Goal: Task Accomplishment & Management: Manage account settings

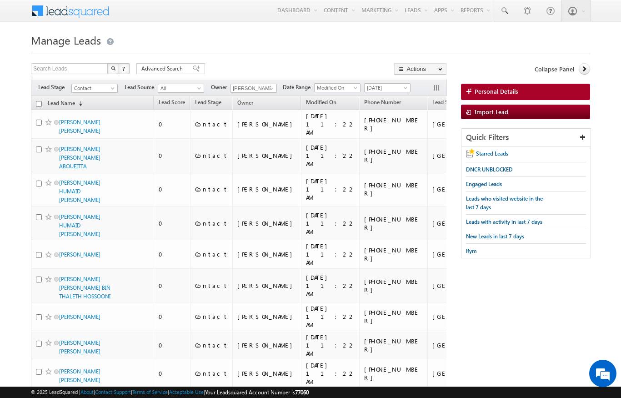
scroll to position [-27, 0]
click at [39, 101] on input "checkbox" at bounding box center [39, 104] width 6 height 6
checkbox input "true"
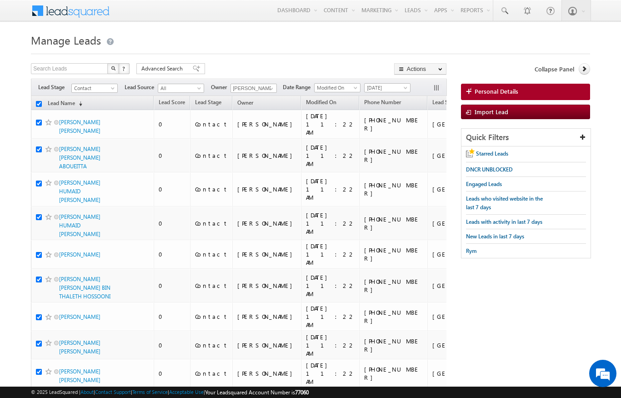
checkbox input "true"
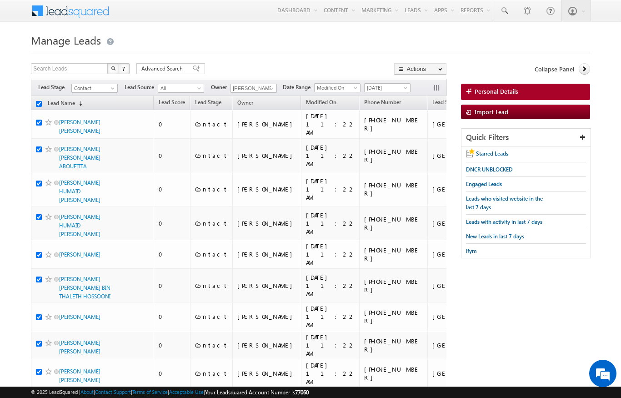
checkbox input "true"
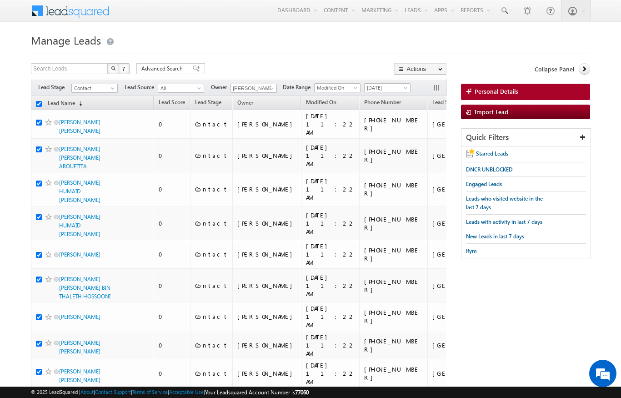
checkbox input "true"
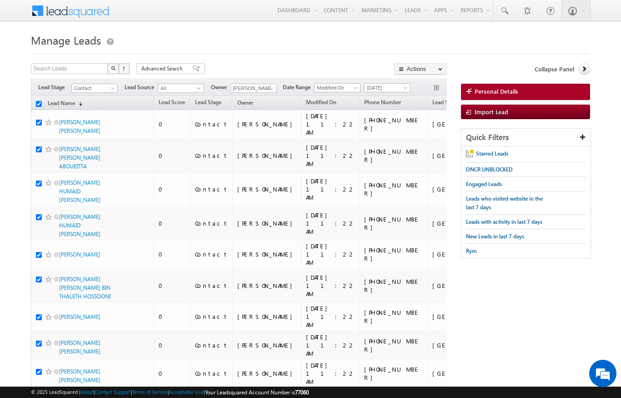
checkbox input "true"
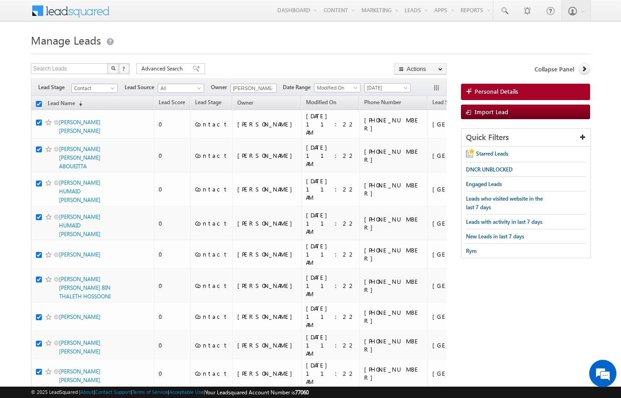
checkbox input "true"
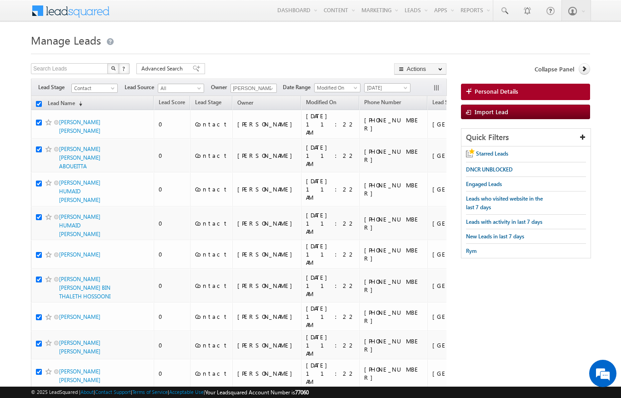
checkbox input "true"
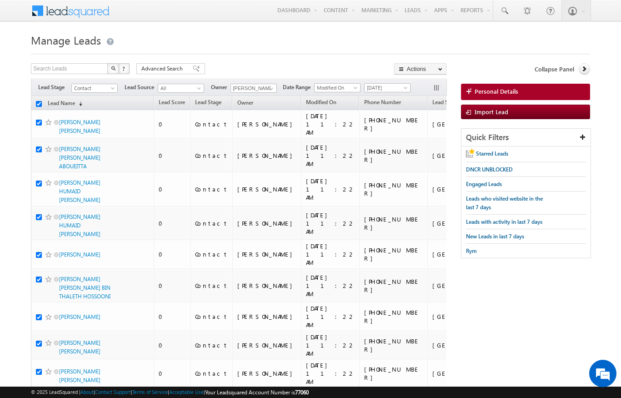
checkbox input "true"
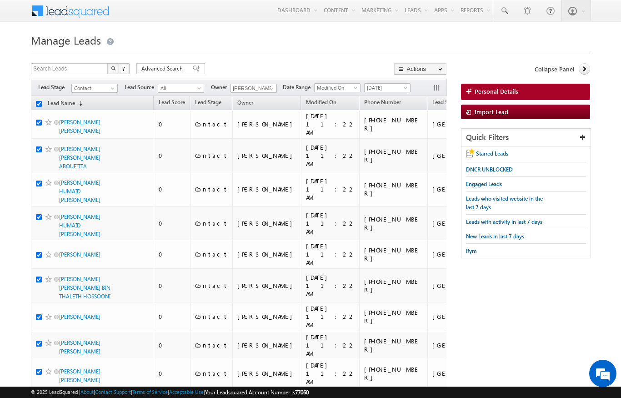
checkbox input "true"
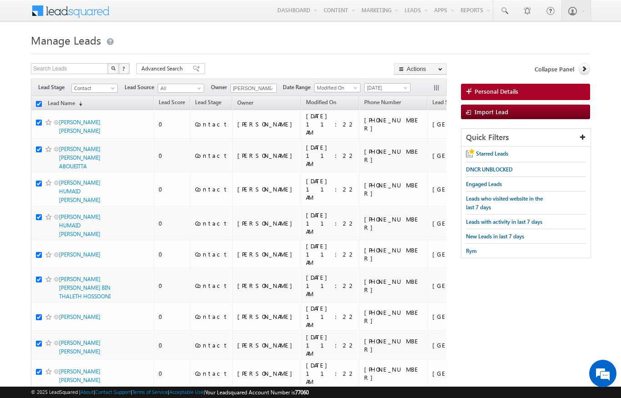
checkbox input "true"
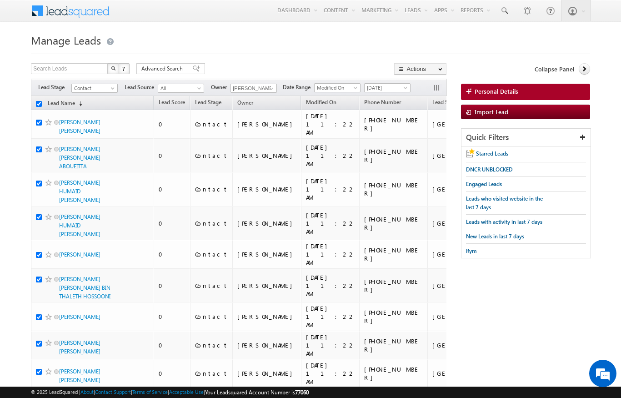
checkbox input "true"
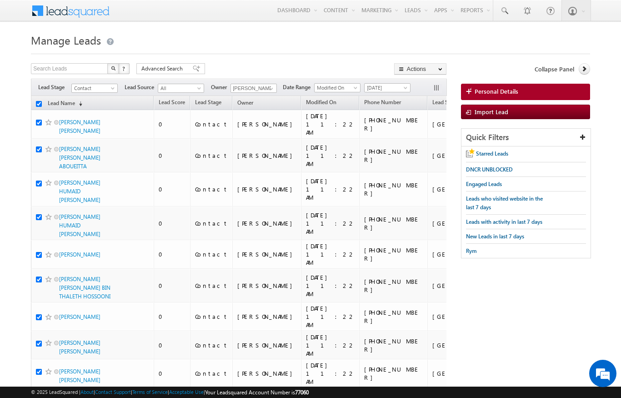
checkbox input "true"
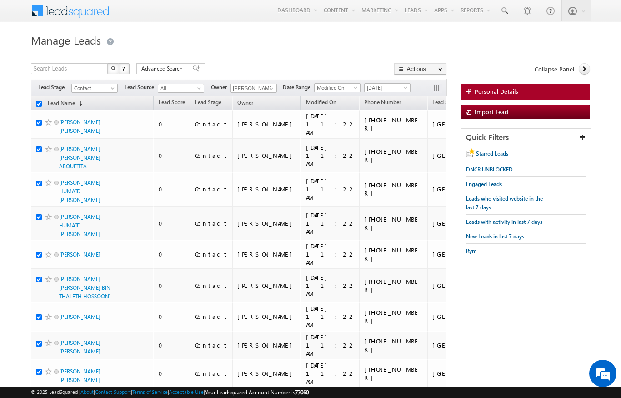
checkbox input "true"
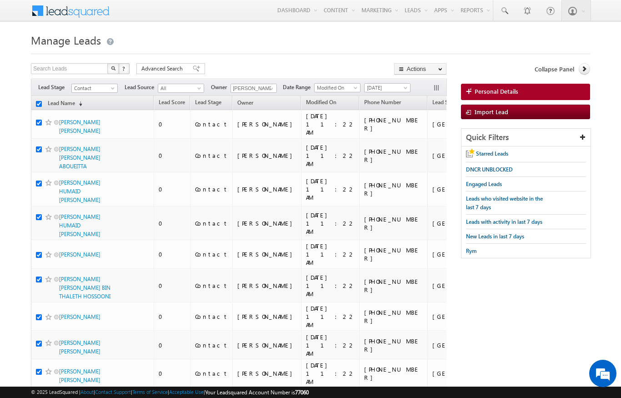
checkbox input "true"
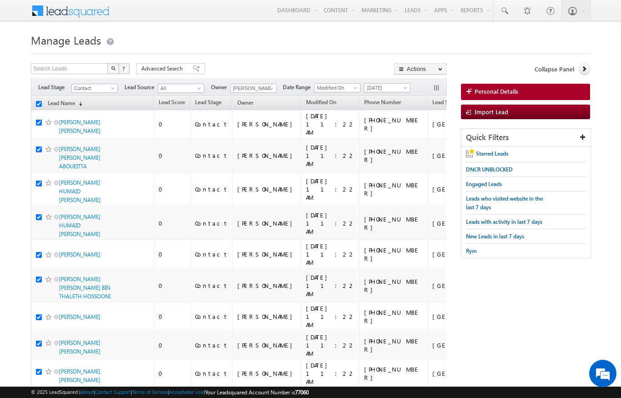
checkbox input "true"
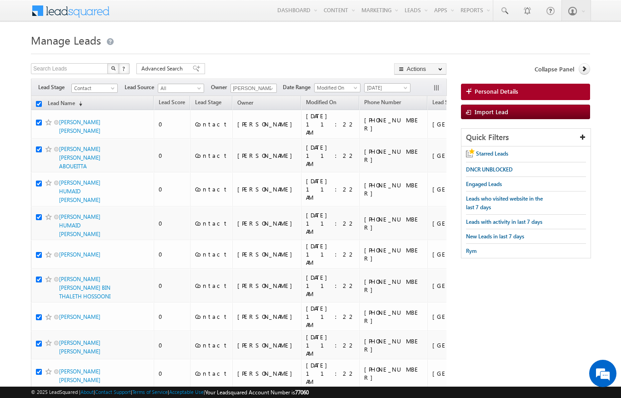
checkbox input "true"
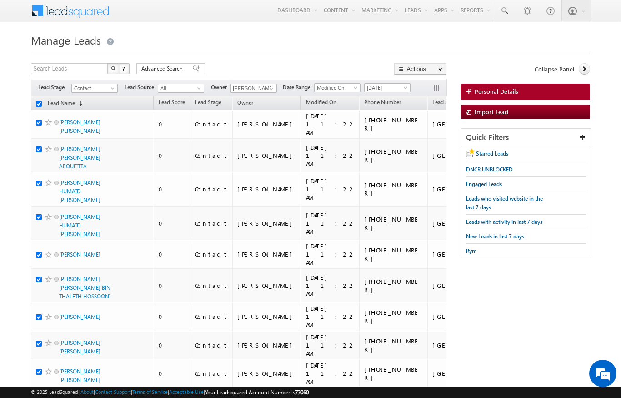
checkbox input "true"
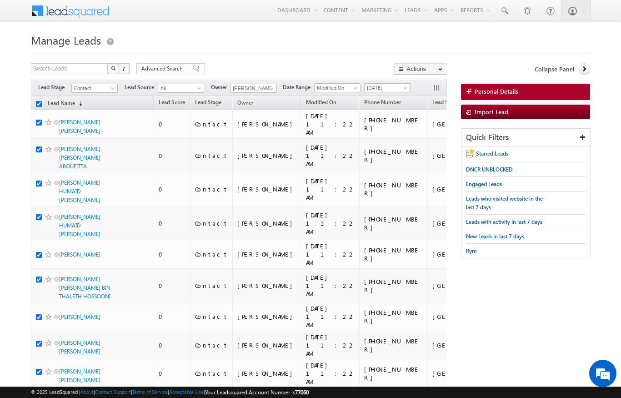
checkbox input "true"
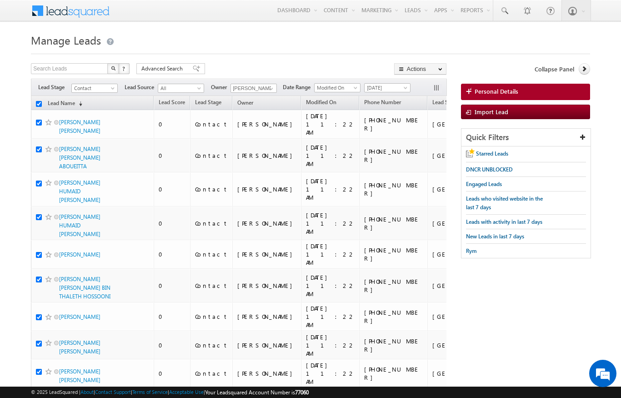
checkbox input "true"
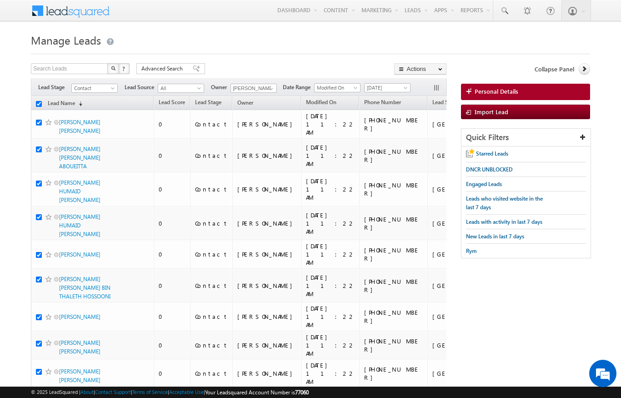
checkbox input "true"
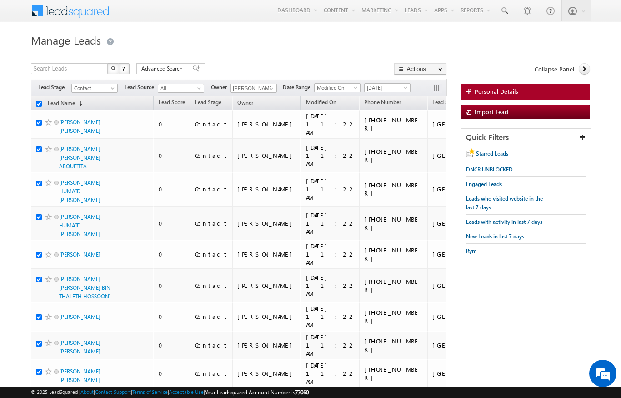
checkbox input "true"
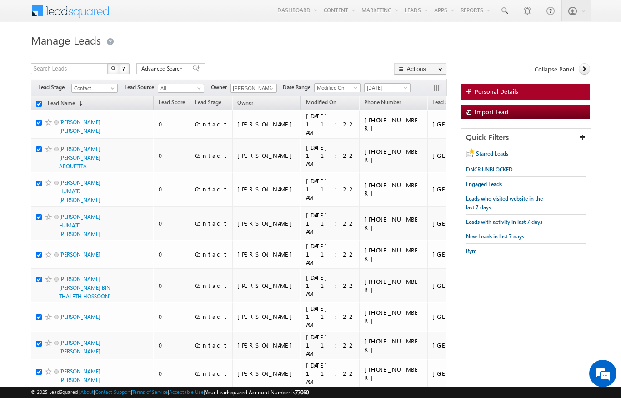
checkbox input "true"
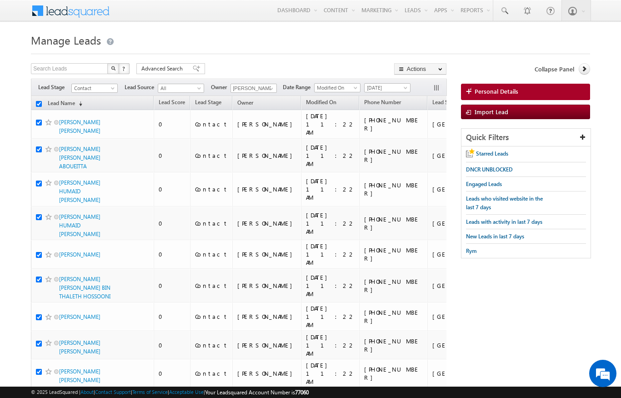
checkbox input "true"
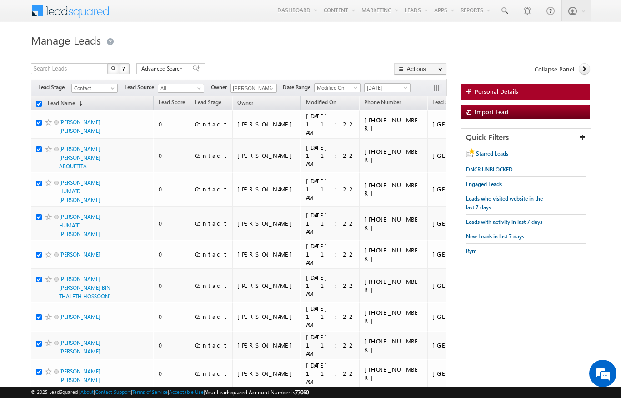
checkbox input "true"
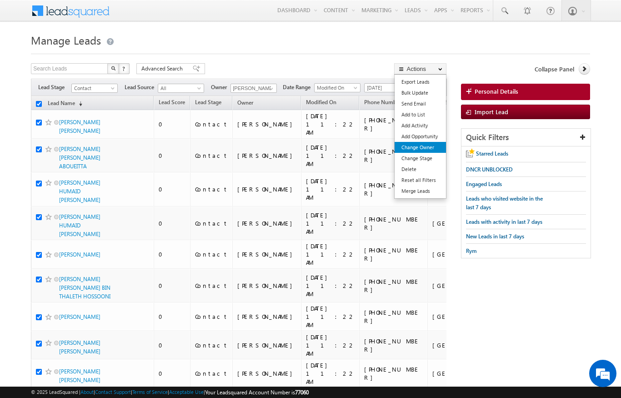
click at [432, 147] on link "Change Owner" at bounding box center [420, 147] width 51 height 11
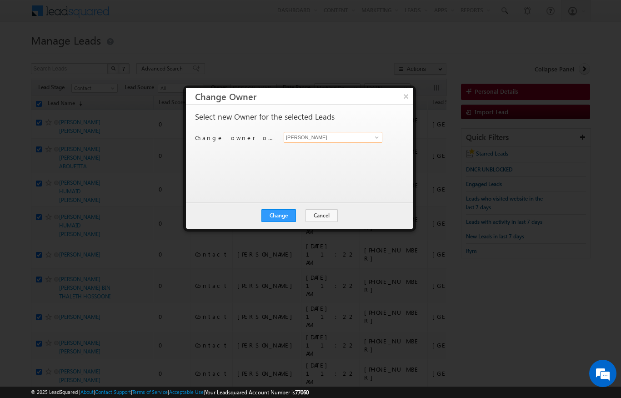
click at [382, 134] on input "[PERSON_NAME]" at bounding box center [333, 137] width 99 height 11
click at [492, 45] on div at bounding box center [310, 199] width 621 height 398
click at [403, 98] on button "×" at bounding box center [406, 96] width 15 height 16
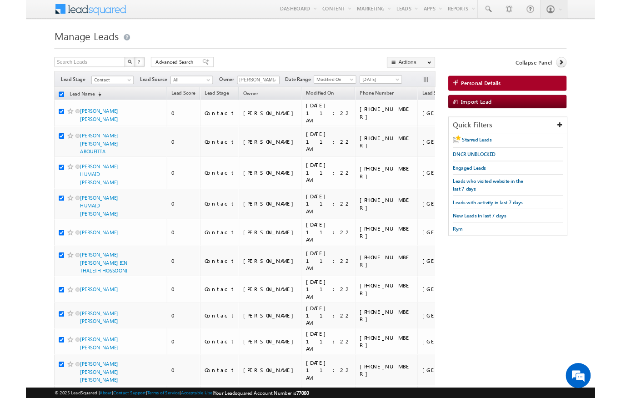
scroll to position [36, 0]
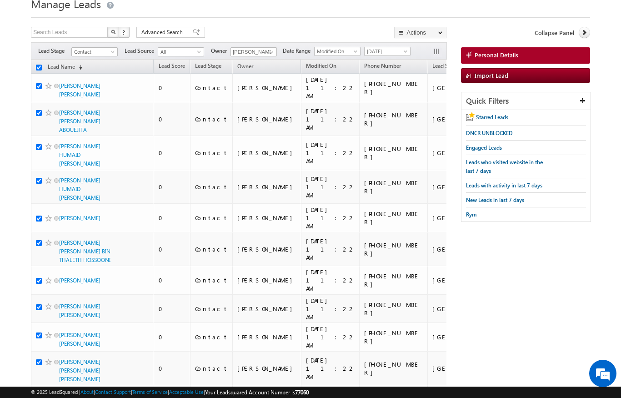
click at [0, 0] on link "Change Owner" at bounding box center [0, 0] width 0 height 0
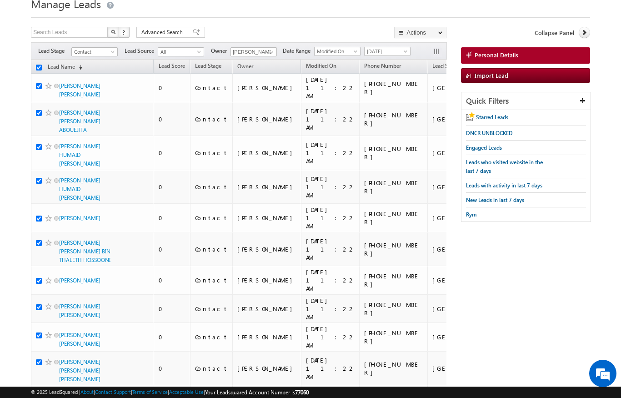
click at [0, 0] on link "Change Owner" at bounding box center [0, 0] width 0 height 0
click at [0, 0] on link "Change Stage" at bounding box center [0, 0] width 0 height 0
click at [0, 0] on link "Change Owner" at bounding box center [0, 0] width 0 height 0
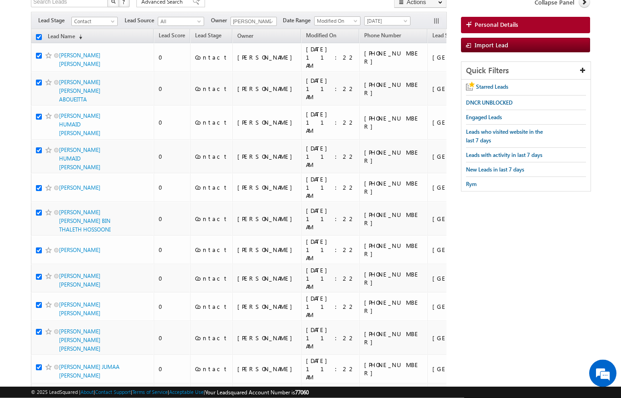
scroll to position [0, 0]
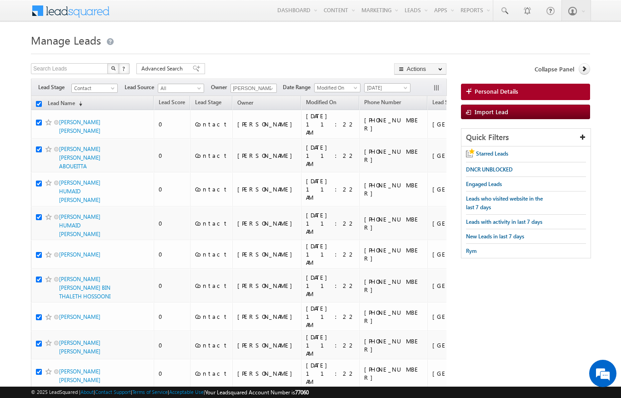
click at [0, 0] on link "Change Owner" at bounding box center [0, 0] width 0 height 0
click at [0, 0] on link "Change Stage" at bounding box center [0, 0] width 0 height 0
click at [0, 0] on link "Change Owner" at bounding box center [0, 0] width 0 height 0
click at [486, 54] on div at bounding box center [310, 51] width 559 height 6
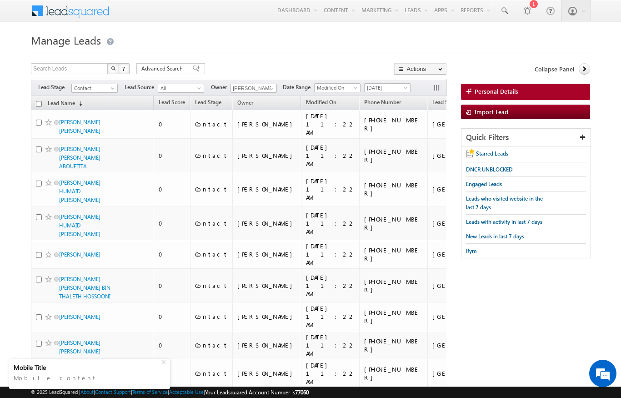
click at [36, 106] on input "checkbox" at bounding box center [39, 104] width 6 height 6
checkbox input "true"
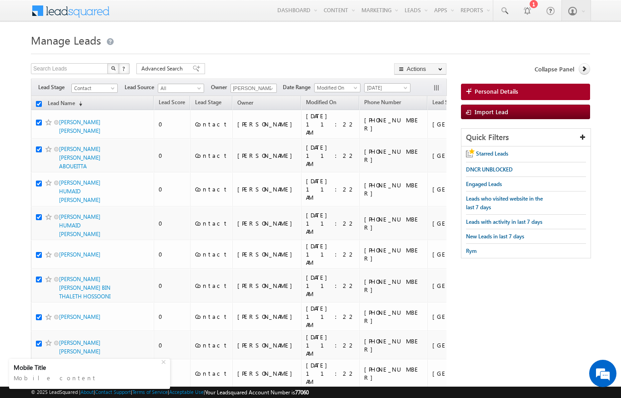
checkbox input "true"
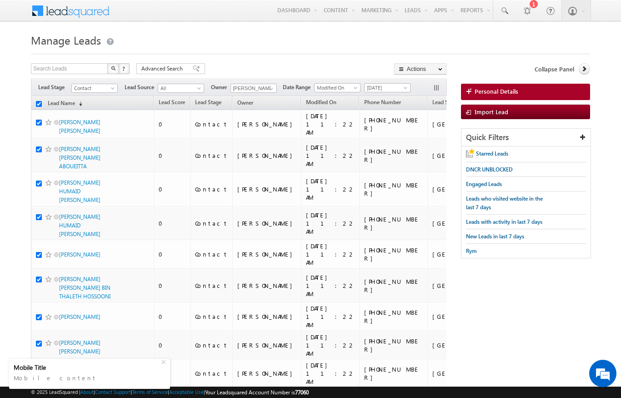
checkbox input "true"
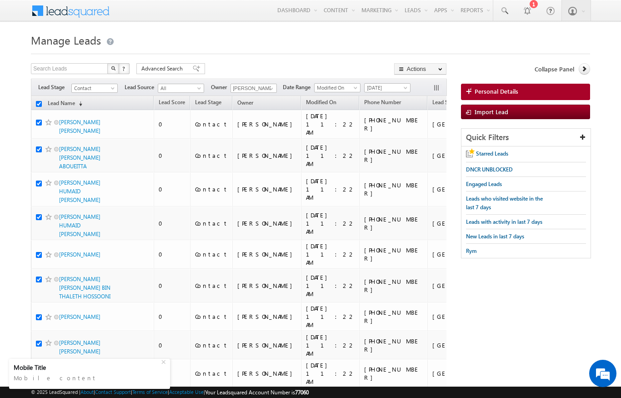
checkbox input "true"
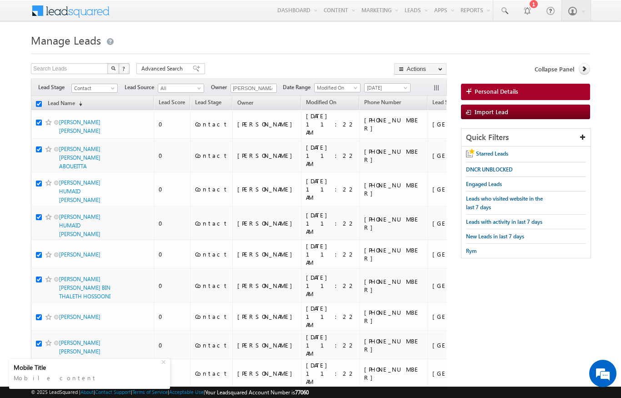
checkbox input "true"
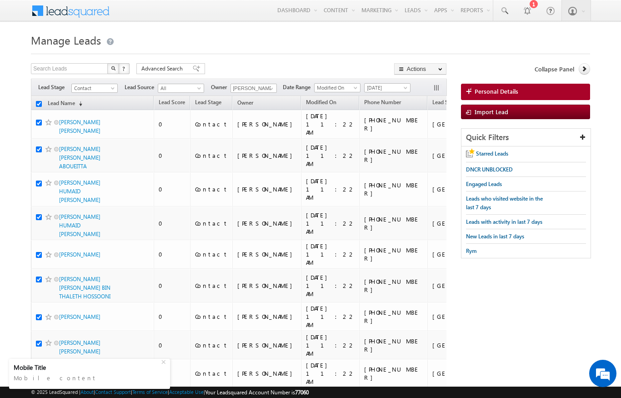
checkbox input "true"
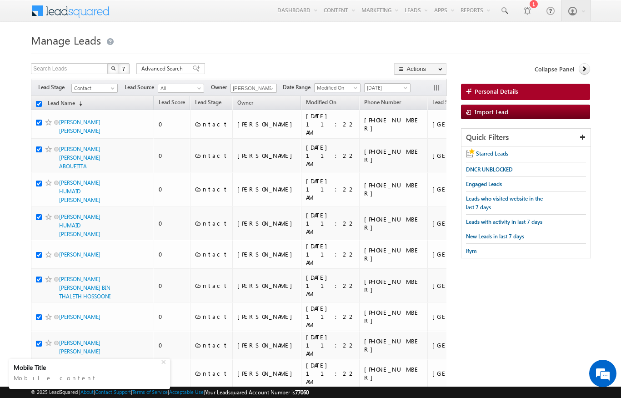
checkbox input "true"
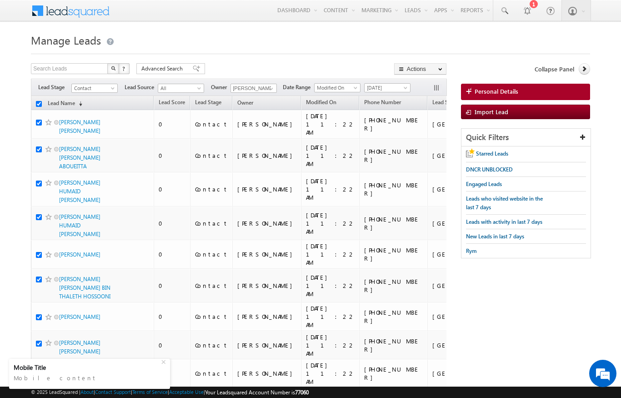
checkbox input "true"
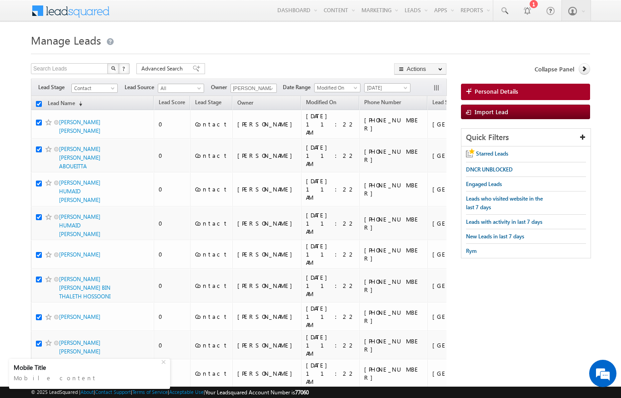
checkbox input "true"
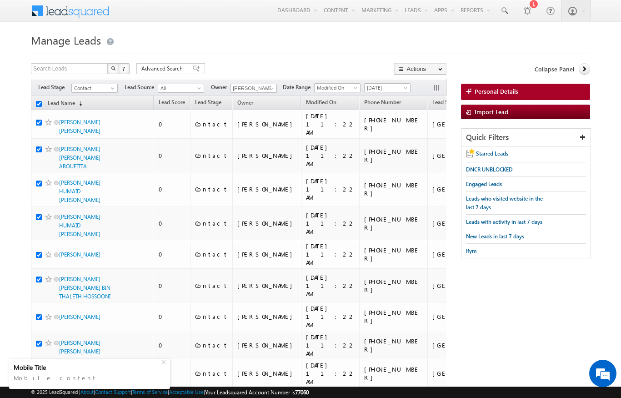
checkbox input "true"
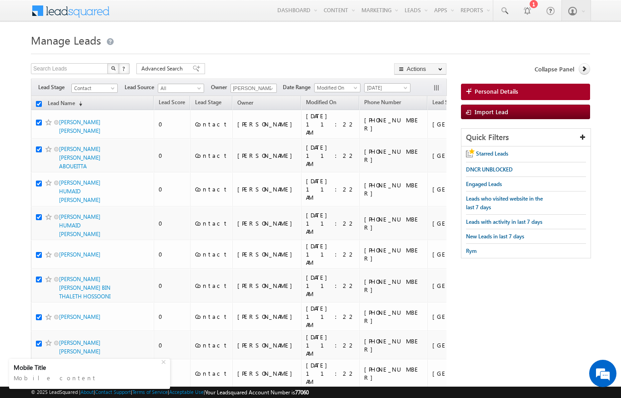
checkbox input "true"
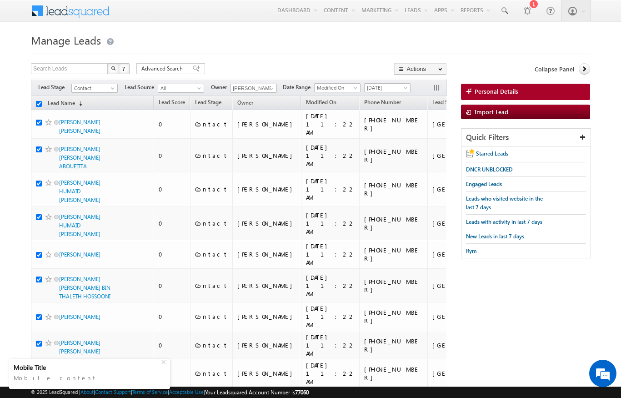
checkbox input "true"
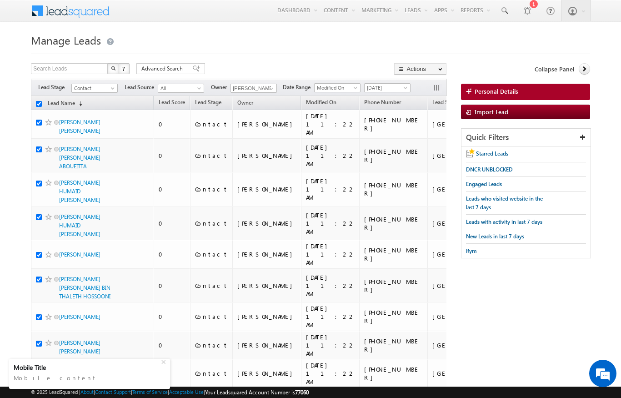
checkbox input "true"
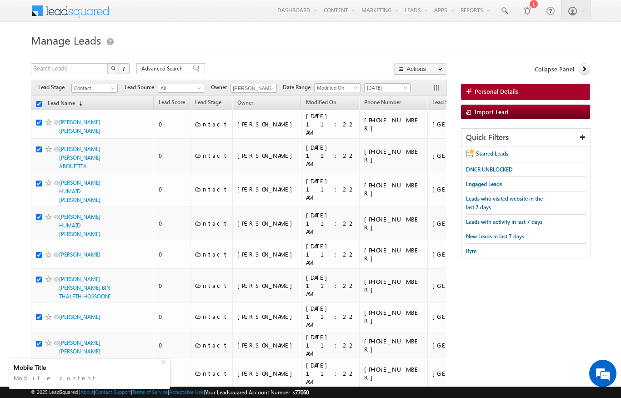
checkbox input "true"
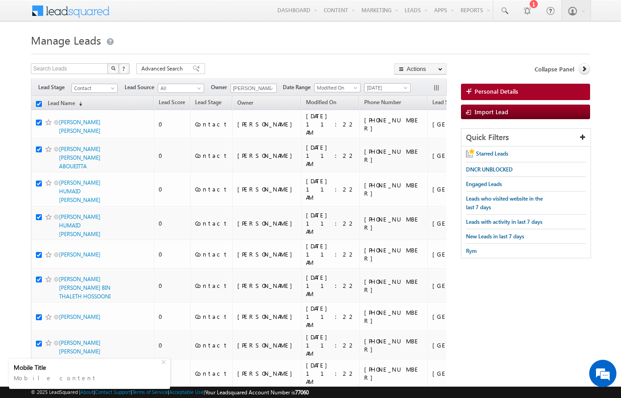
checkbox input "true"
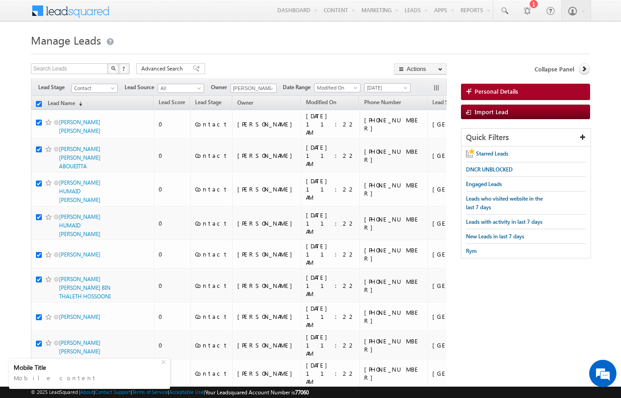
checkbox input "true"
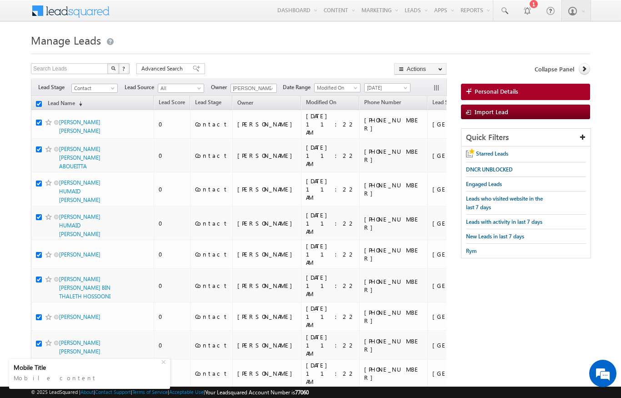
checkbox input "true"
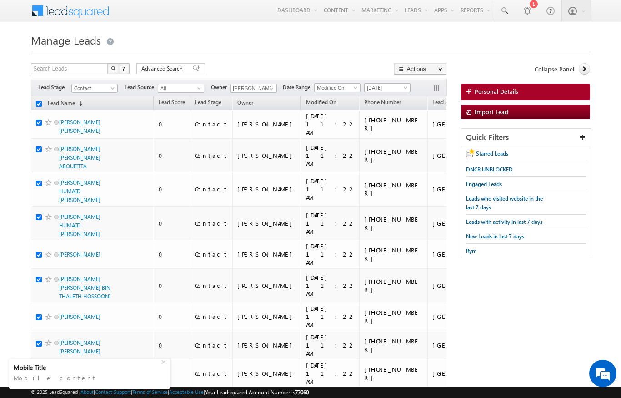
checkbox input "true"
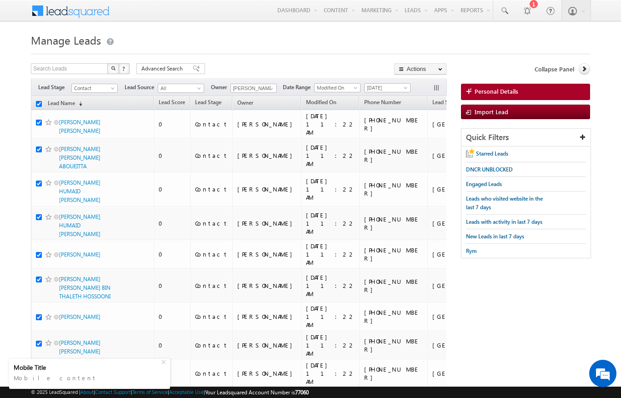
checkbox input "true"
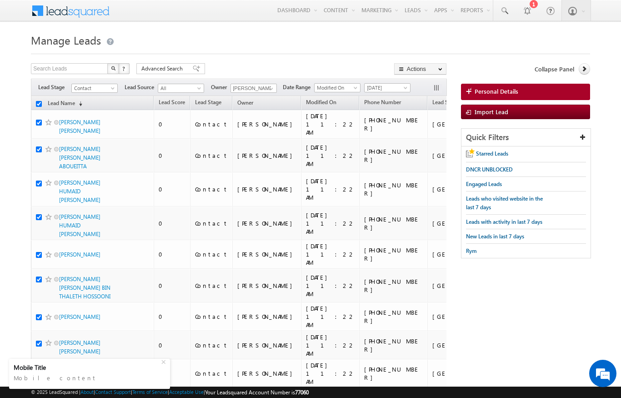
checkbox input "true"
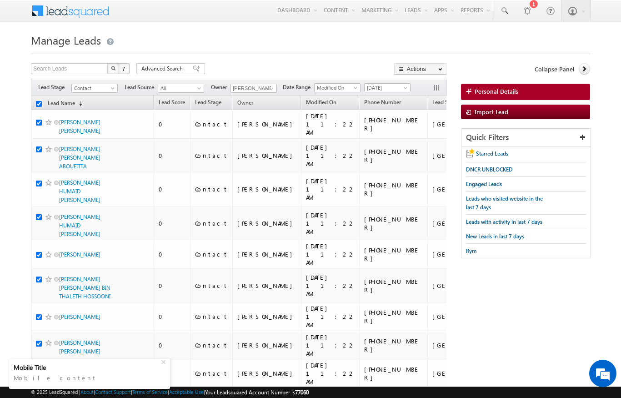
checkbox input "true"
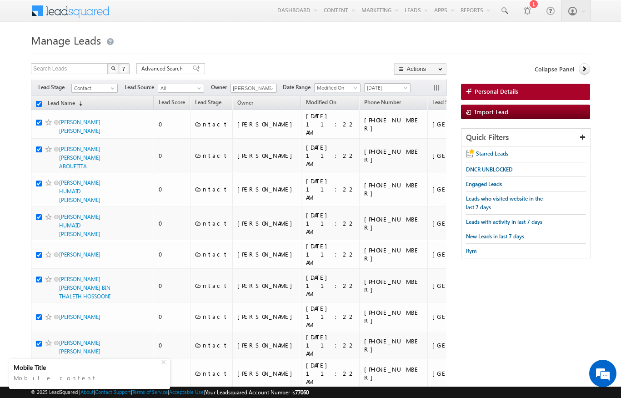
checkbox input "true"
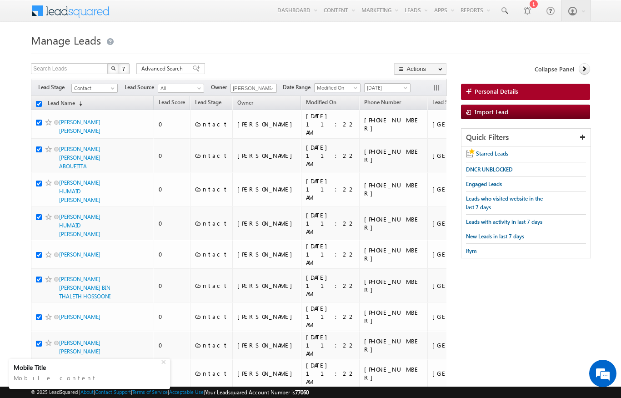
checkbox input "true"
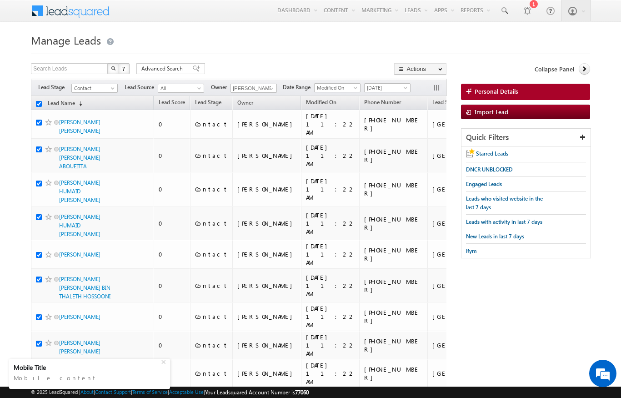
click at [0, 0] on link "Change Owner" at bounding box center [0, 0] width 0 height 0
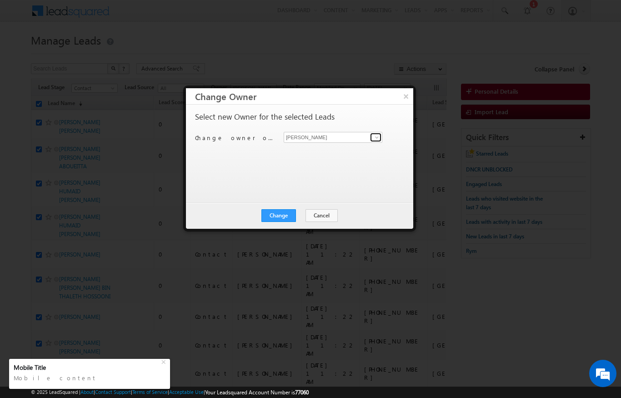
click at [374, 135] on span at bounding box center [376, 137] width 7 height 7
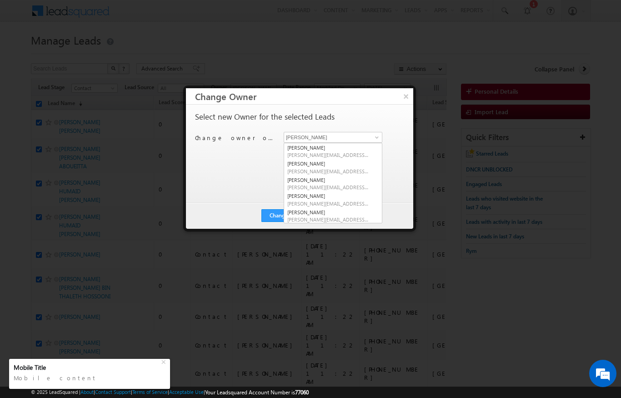
click at [3, 119] on div at bounding box center [310, 199] width 621 height 398
click at [347, 16] on div at bounding box center [310, 199] width 621 height 398
click at [326, 219] on button "Cancel" at bounding box center [322, 215] width 32 height 13
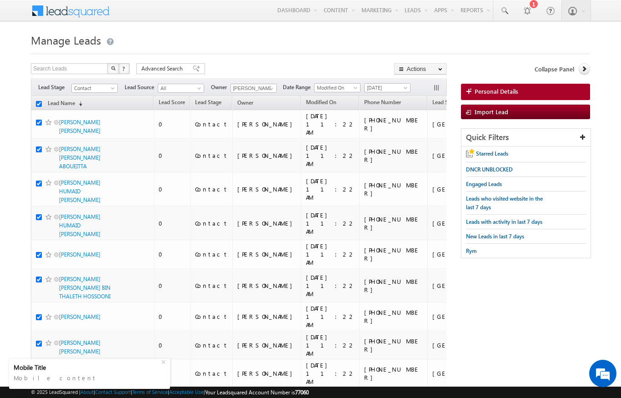
click at [0, 0] on link "Change Owner" at bounding box center [0, 0] width 0 height 0
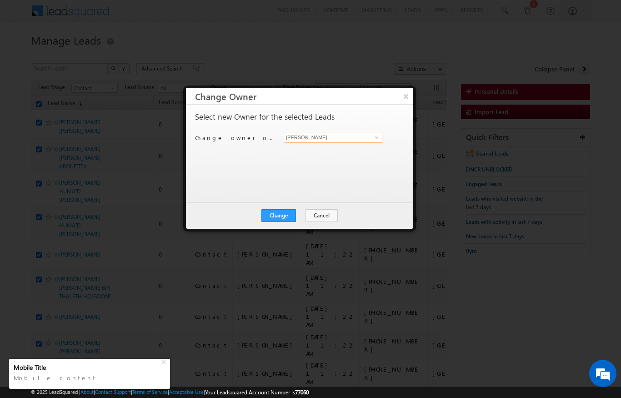
click at [362, 139] on input "[PERSON_NAME]" at bounding box center [333, 137] width 99 height 11
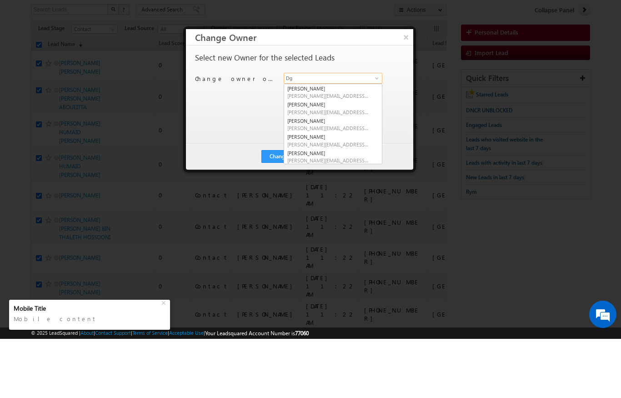
type input "D"
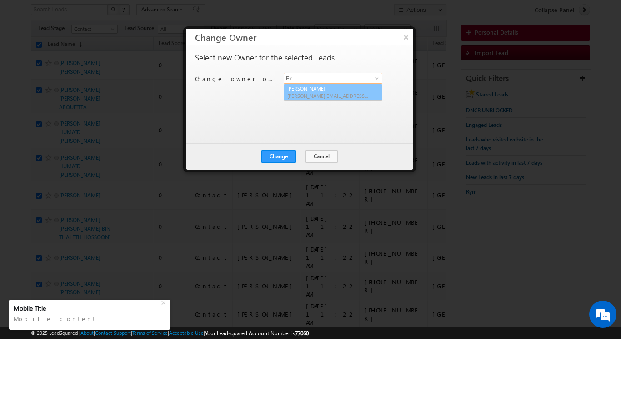
click at [353, 143] on link "Ekta Verhani ekta.verhani@indglobal.ae" at bounding box center [333, 151] width 99 height 17
type input "[PERSON_NAME]"
click at [285, 209] on button "Change" at bounding box center [279, 215] width 35 height 13
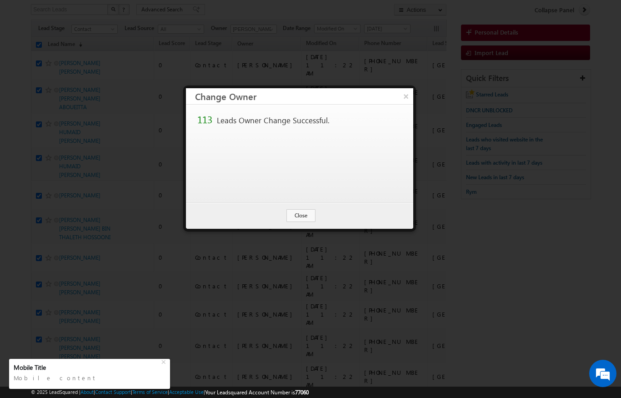
click at [304, 211] on button "Close" at bounding box center [301, 215] width 29 height 13
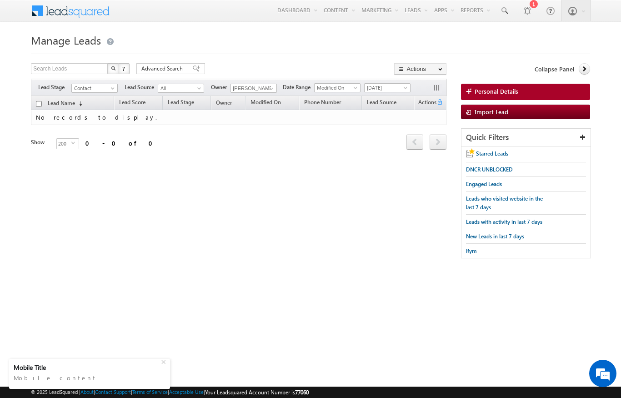
scroll to position [0, 0]
click at [394, 85] on span "[DATE]" at bounding box center [386, 88] width 43 height 8
click at [385, 94] on link "All Time" at bounding box center [389, 98] width 46 height 8
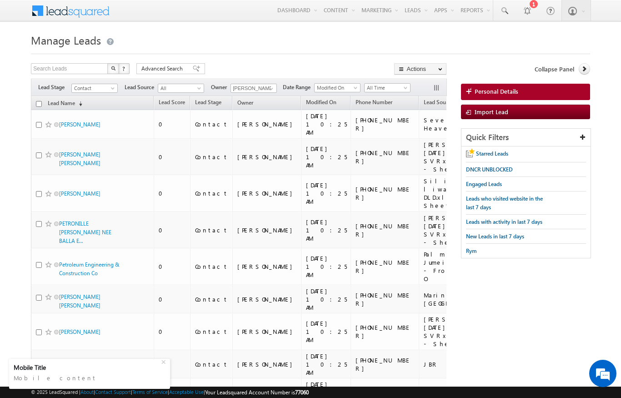
click at [38, 106] on input "checkbox" at bounding box center [39, 104] width 6 height 6
checkbox input "true"
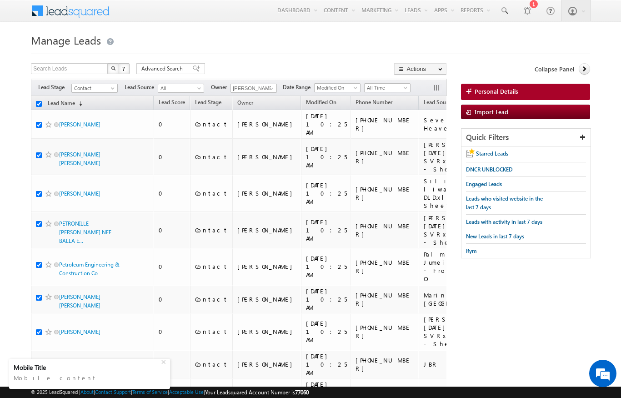
checkbox input "true"
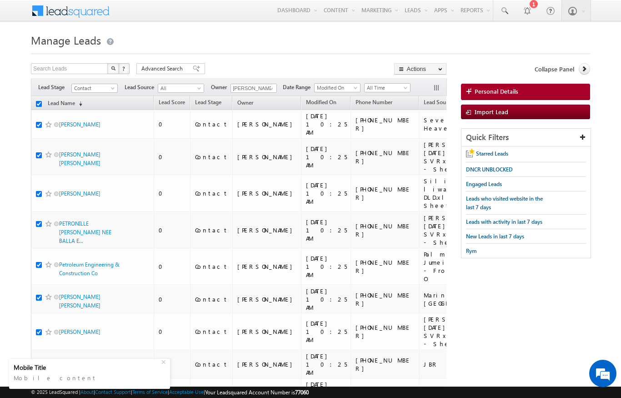
checkbox input "true"
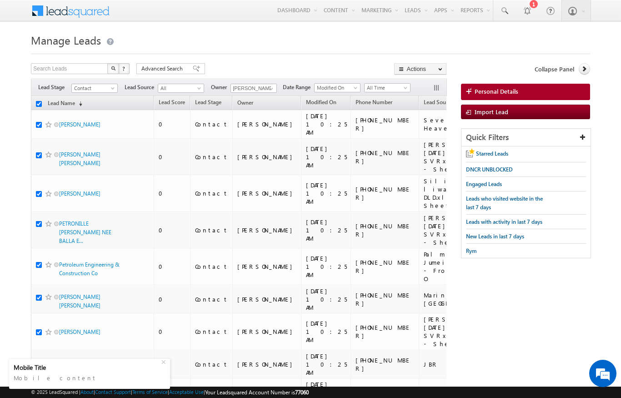
checkbox input "true"
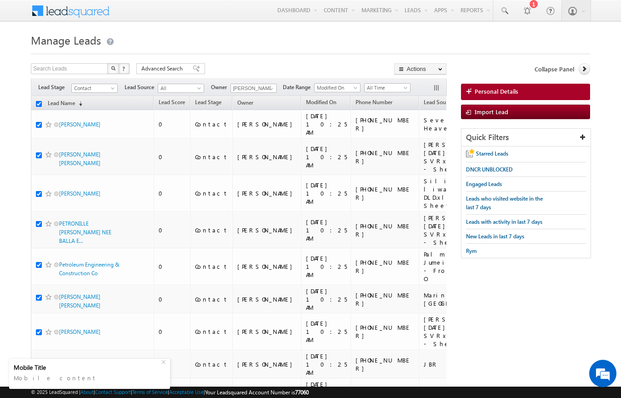
checkbox input "true"
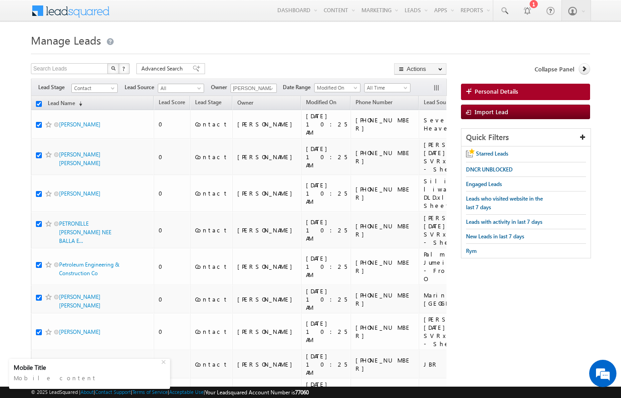
checkbox input "true"
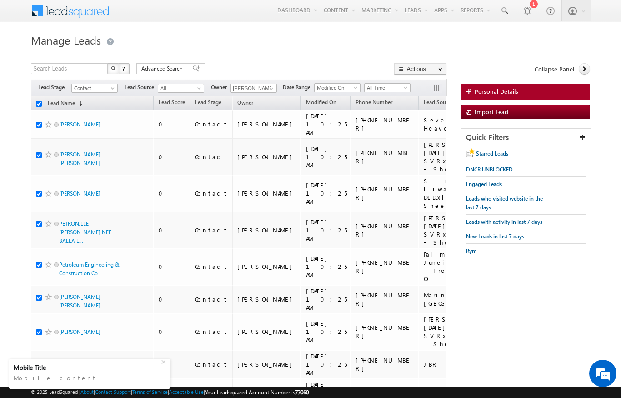
checkbox input "true"
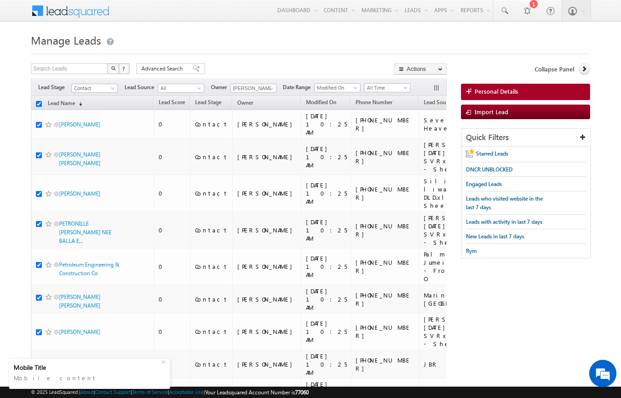
checkbox input "true"
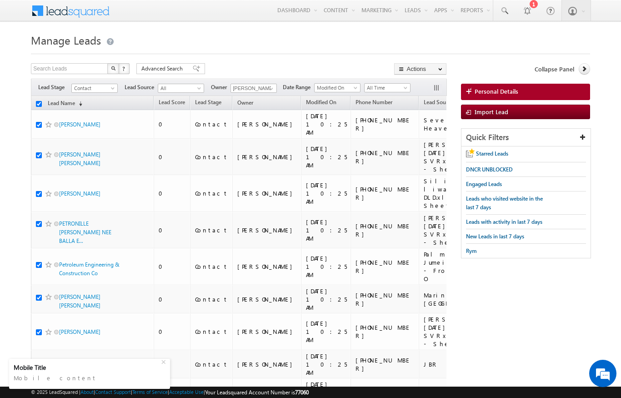
checkbox input "true"
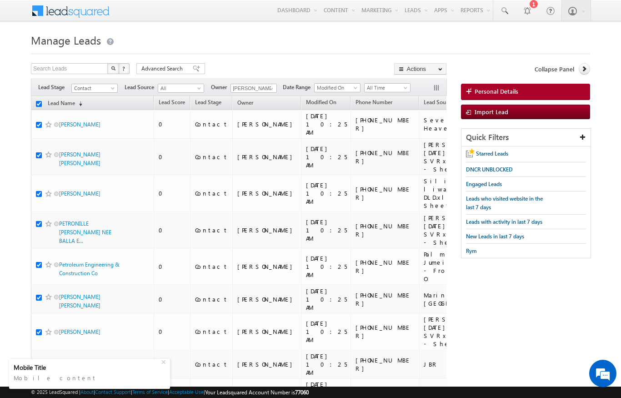
checkbox input "true"
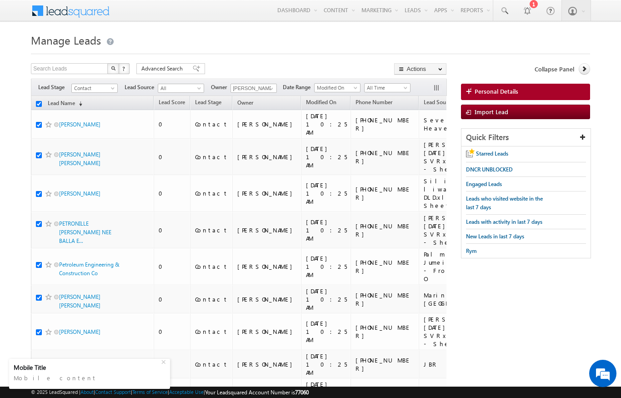
checkbox input "true"
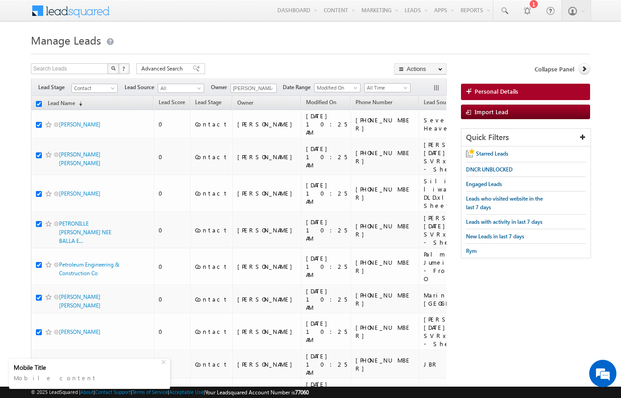
checkbox input "true"
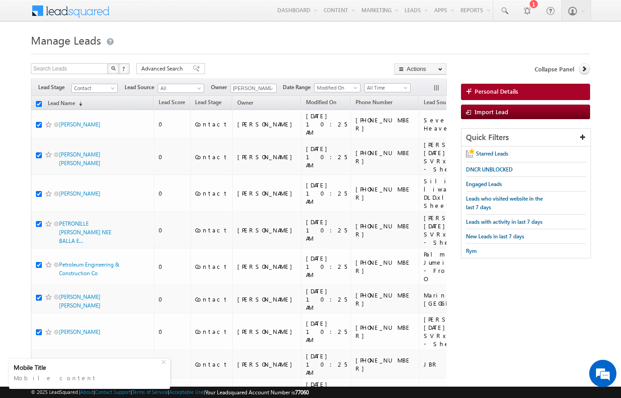
checkbox input "true"
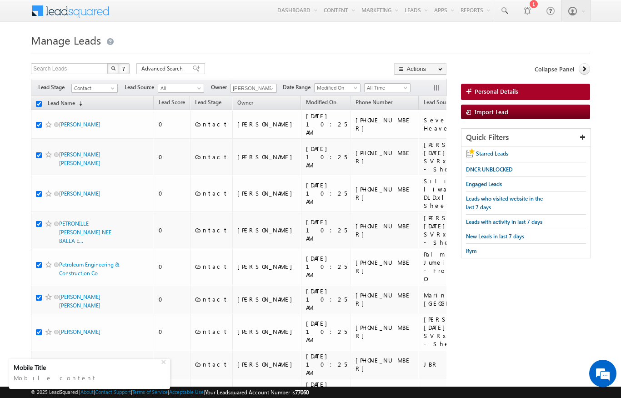
checkbox input "true"
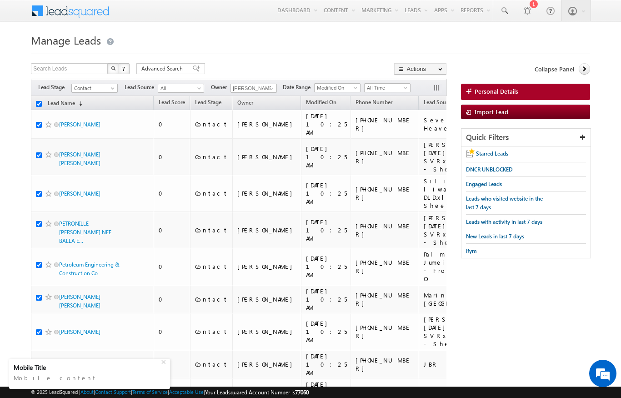
checkbox input "true"
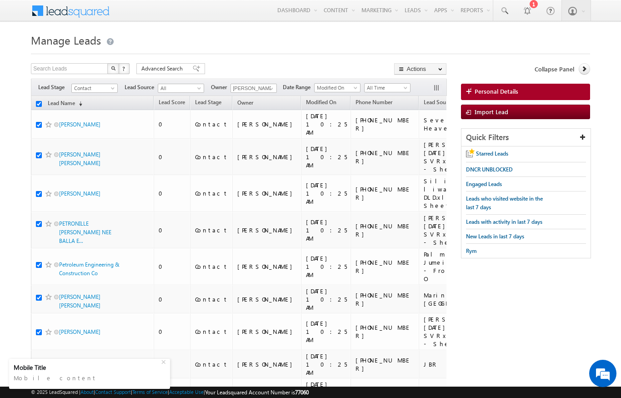
checkbox input "true"
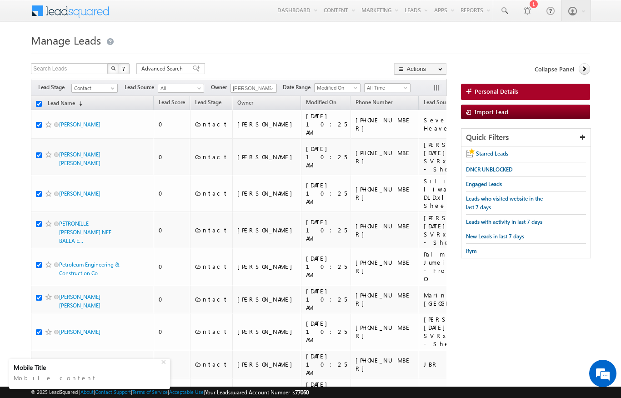
checkbox input "true"
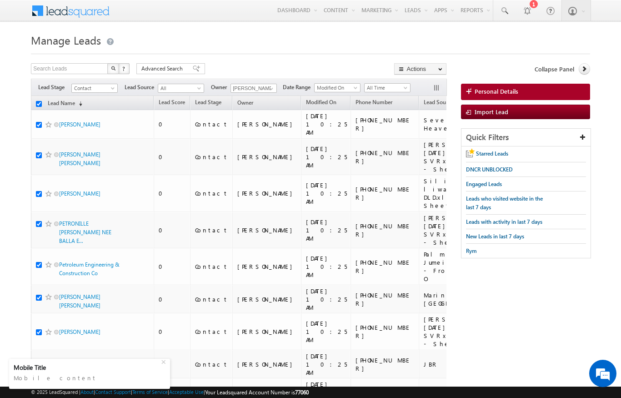
click at [0, 0] on link "Change Owner" at bounding box center [0, 0] width 0 height 0
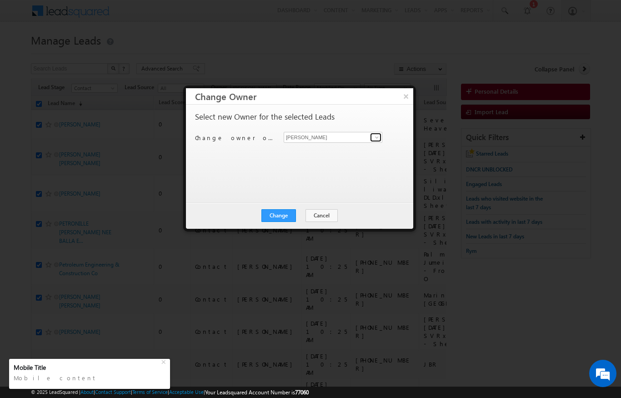
click at [375, 140] on span at bounding box center [376, 137] width 7 height 7
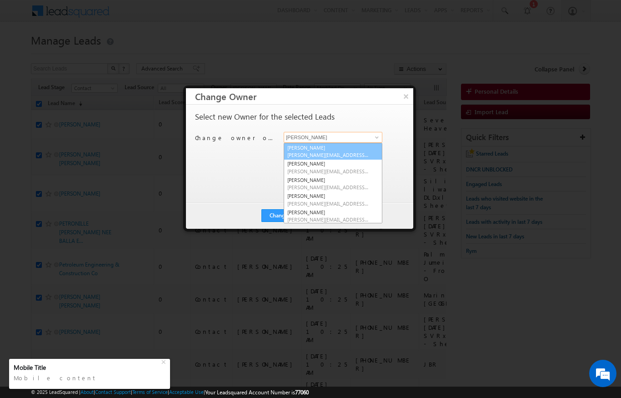
click at [326, 150] on link "Ankita Dua ankita.dua@indglobal.ae" at bounding box center [333, 151] width 99 height 17
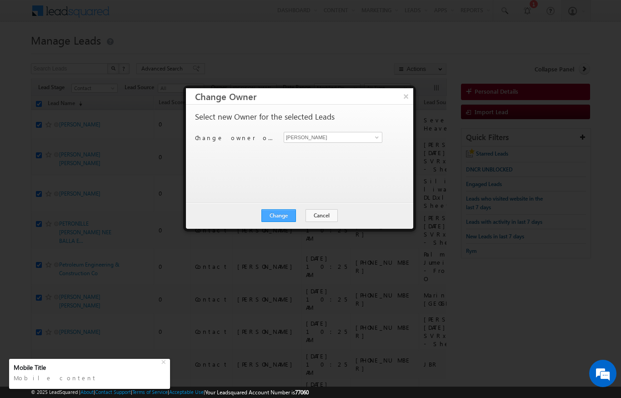
click at [280, 218] on button "Change" at bounding box center [279, 215] width 35 height 13
click at [294, 222] on button "Close" at bounding box center [301, 215] width 29 height 13
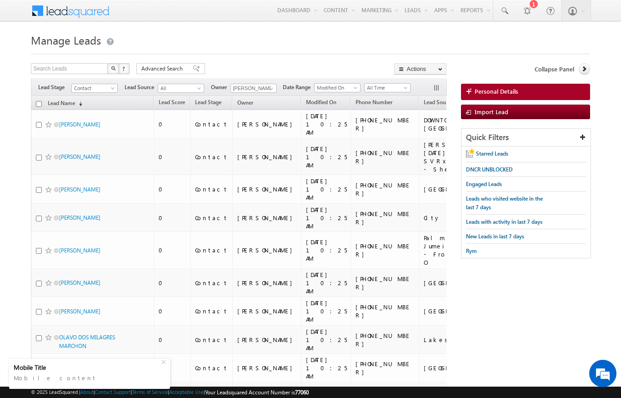
click at [39, 101] on input "checkbox" at bounding box center [39, 104] width 6 height 6
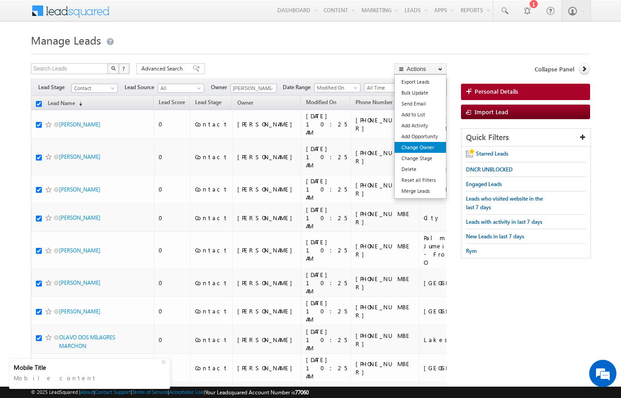
click at [429, 149] on link "Change Owner" at bounding box center [420, 147] width 51 height 11
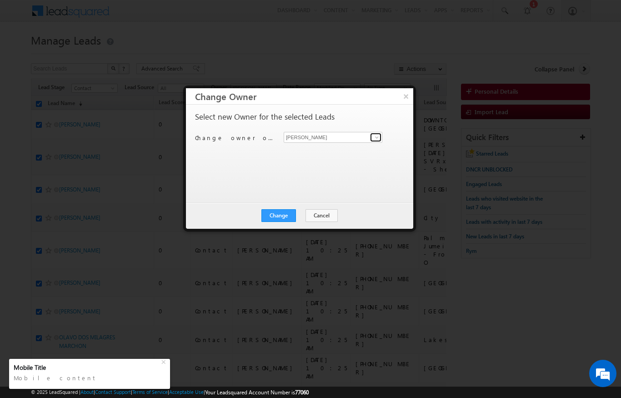
click at [370, 134] on link at bounding box center [375, 137] width 11 height 9
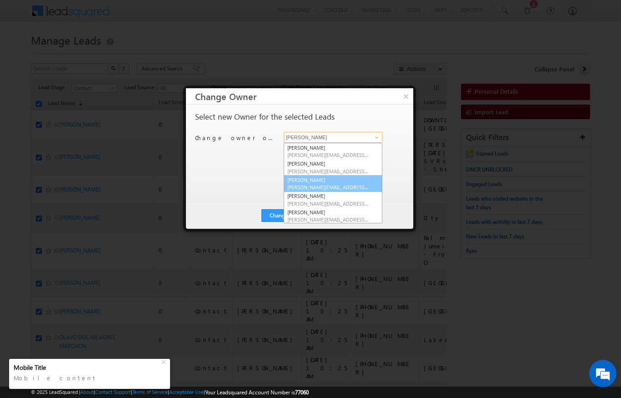
click at [339, 181] on link "Aswathi Ezhunamannil aswathi.ezhunamannil@indglobal.ae" at bounding box center [333, 183] width 99 height 17
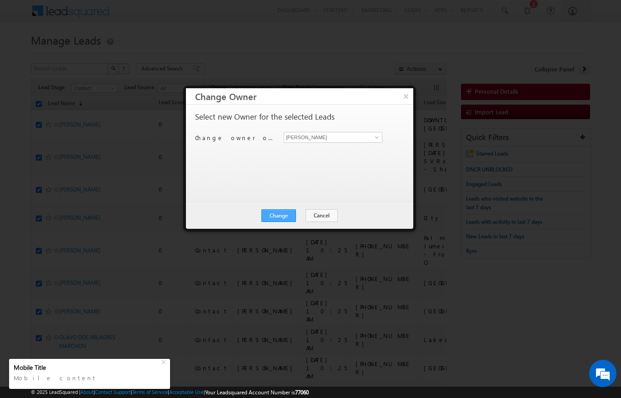
click at [283, 210] on button "Change" at bounding box center [279, 215] width 35 height 13
click at [307, 211] on button "Close" at bounding box center [301, 215] width 29 height 13
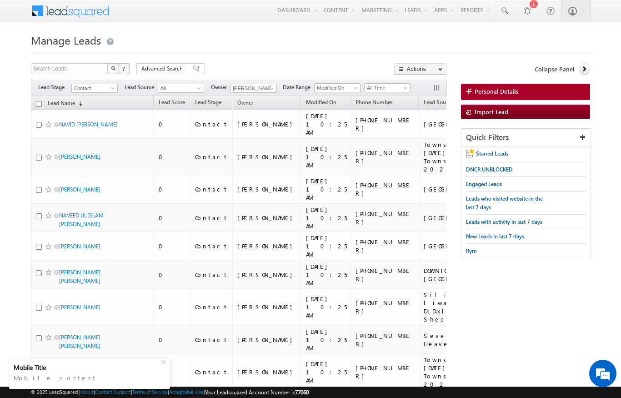
click at [41, 102] on input "checkbox" at bounding box center [39, 104] width 6 height 6
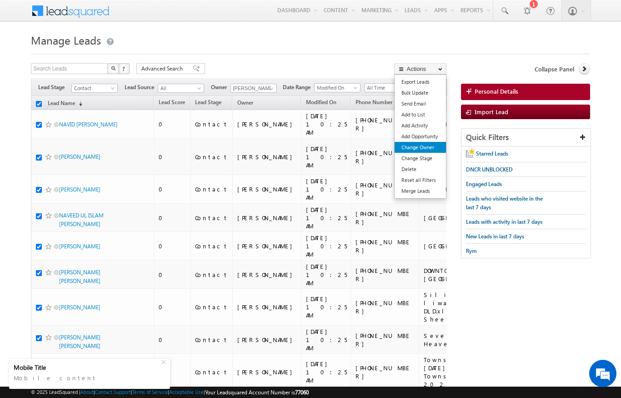
click at [426, 146] on link "Change Owner" at bounding box center [420, 147] width 51 height 11
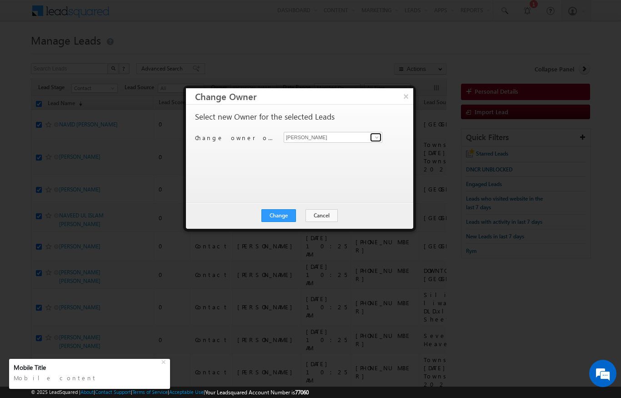
click at [372, 136] on link at bounding box center [375, 137] width 11 height 9
click at [339, 146] on link "Sandeep kumar sandeep.skumar@indglobal.ae" at bounding box center [333, 151] width 99 height 17
click at [277, 219] on button "Change" at bounding box center [279, 215] width 35 height 13
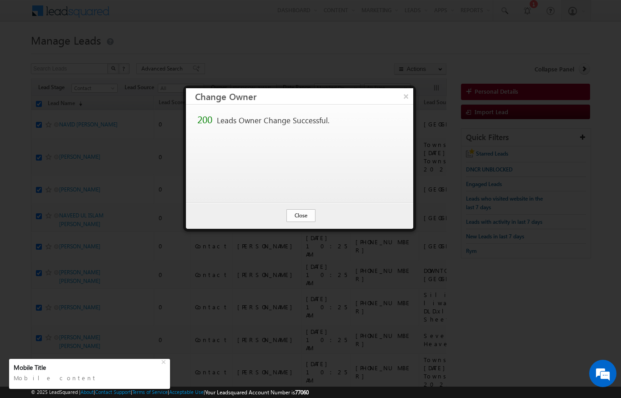
click at [302, 217] on button "Close" at bounding box center [301, 215] width 29 height 13
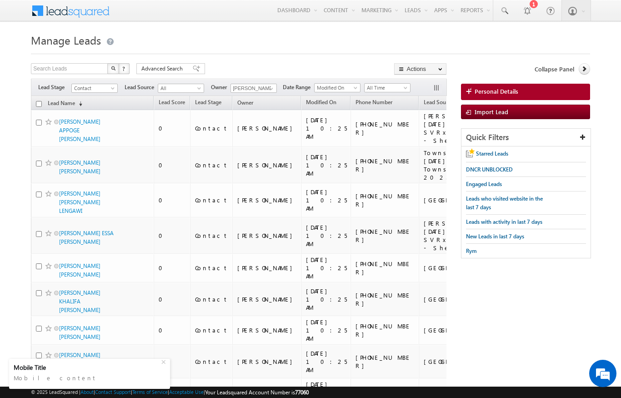
click at [39, 106] on input "checkbox" at bounding box center [39, 104] width 6 height 6
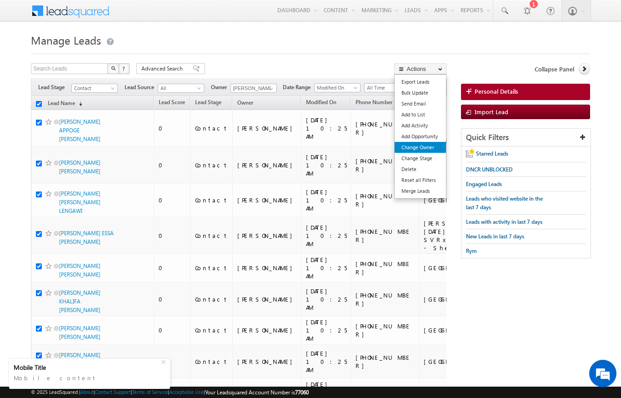
click at [415, 146] on link "Change Owner" at bounding box center [420, 147] width 51 height 11
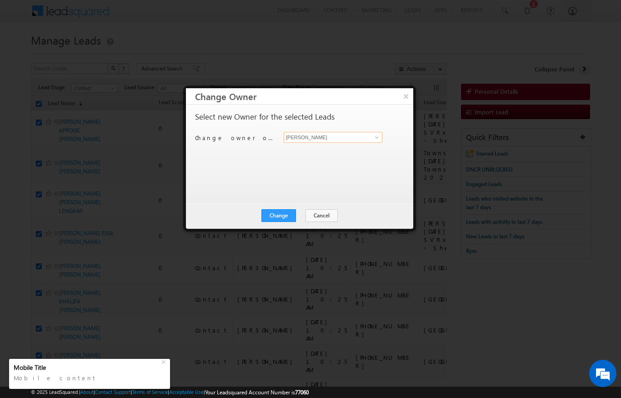
click at [368, 137] on input "[PERSON_NAME]" at bounding box center [333, 137] width 99 height 11
click at [372, 137] on link at bounding box center [375, 137] width 11 height 9
click at [337, 155] on span "[PERSON_NAME][EMAIL_ADDRESS][DOMAIN_NAME]" at bounding box center [329, 154] width 82 height 7
click at [282, 216] on button "Change" at bounding box center [279, 215] width 35 height 13
click at [304, 212] on button "Close" at bounding box center [301, 215] width 29 height 13
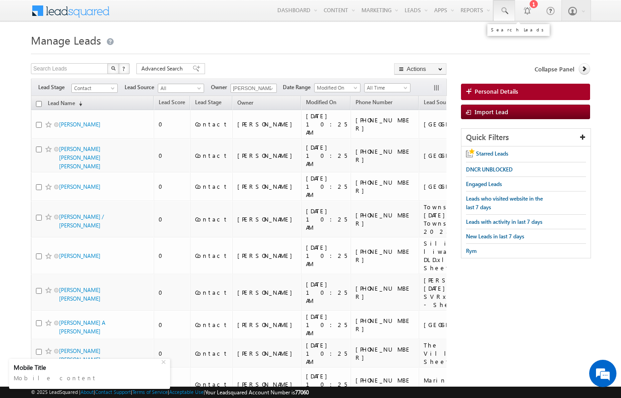
click at [506, 9] on span at bounding box center [504, 10] width 9 height 9
click at [544, 37] on input "text" at bounding box center [550, 35] width 123 height 11
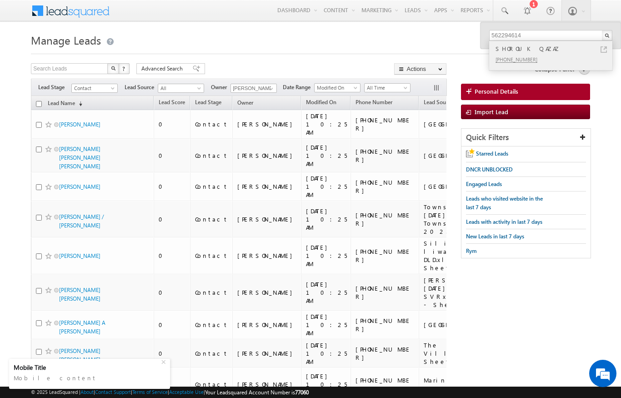
click at [586, 59] on div "+971-562294614" at bounding box center [555, 59] width 122 height 11
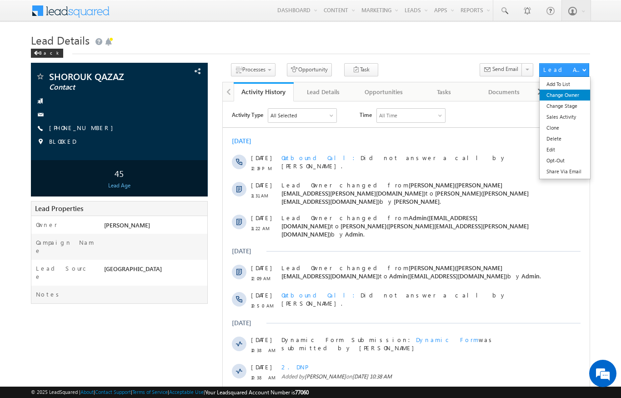
click at [577, 93] on link "Change Owner" at bounding box center [565, 95] width 50 height 11
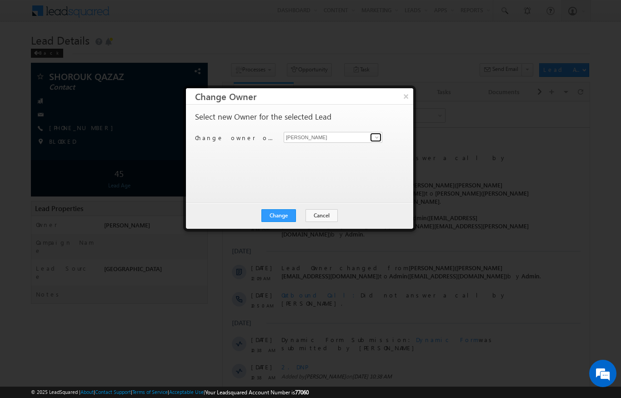
click at [373, 137] on link at bounding box center [375, 137] width 11 height 9
click at [335, 158] on span "[PERSON_NAME][EMAIL_ADDRESS][DOMAIN_NAME]" at bounding box center [329, 154] width 82 height 7
type input "[PERSON_NAME]"
click at [321, 216] on button "Cancel" at bounding box center [322, 215] width 32 height 13
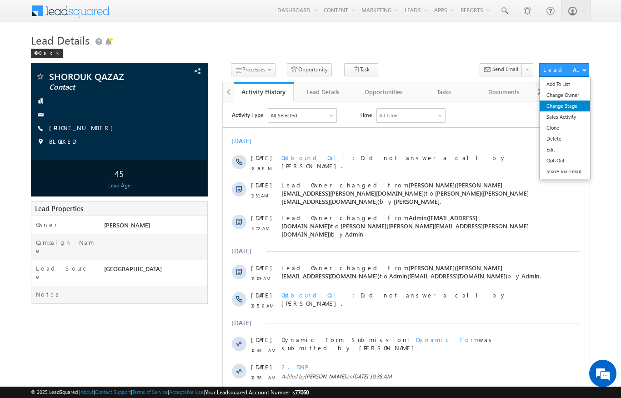
click at [573, 104] on link "Change Stage" at bounding box center [565, 106] width 50 height 11
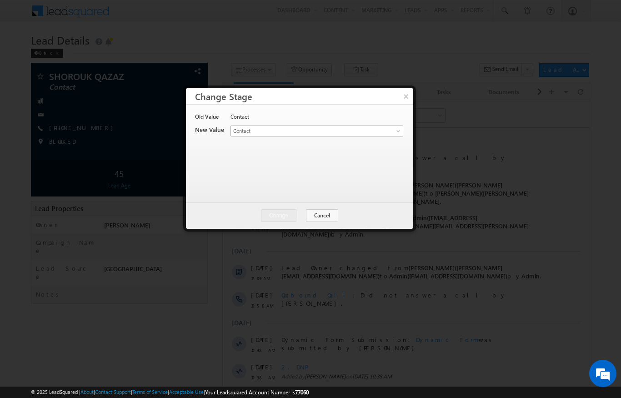
click at [391, 132] on link "Contact" at bounding box center [317, 131] width 173 height 11
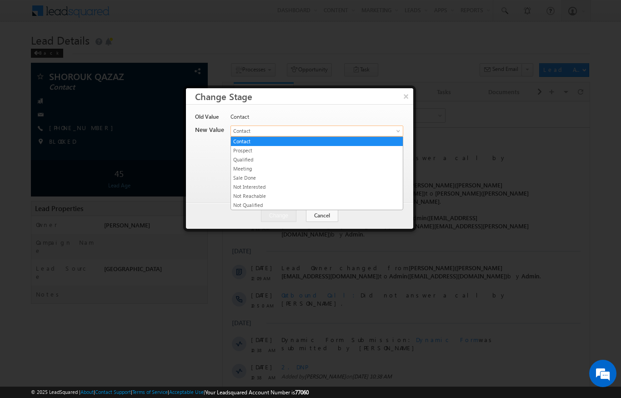
click at [251, 150] on link "Prospect" at bounding box center [317, 150] width 172 height 8
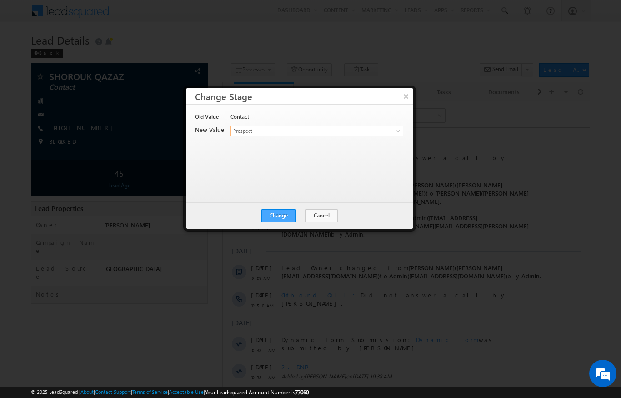
click at [284, 214] on button "Change" at bounding box center [279, 215] width 35 height 13
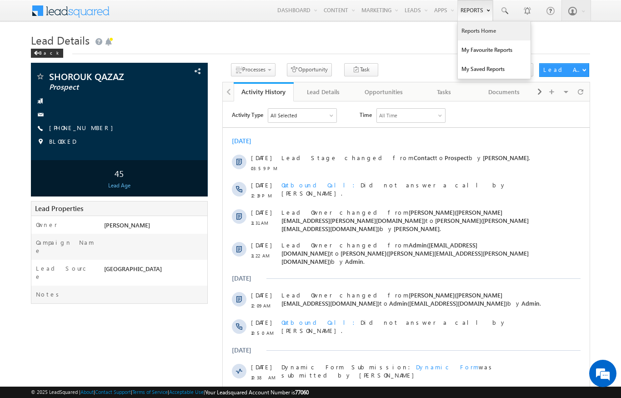
click at [469, 30] on link "Reports Home" at bounding box center [494, 30] width 73 height 19
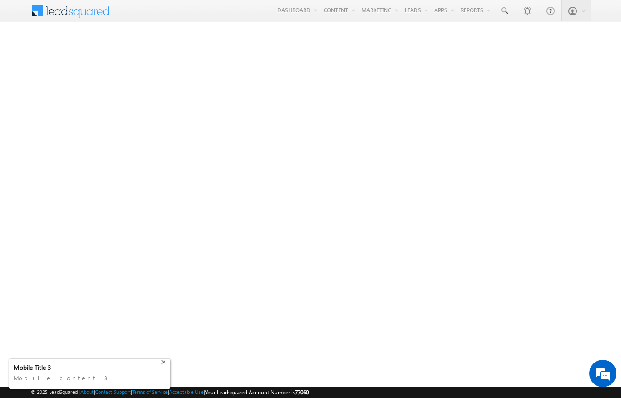
click at [166, 358] on div "+" at bounding box center [164, 361] width 11 height 11
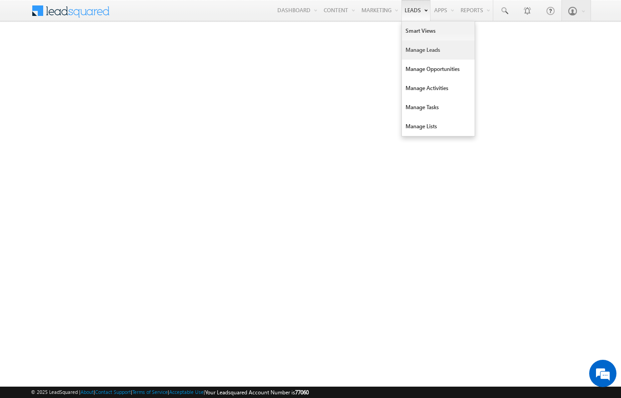
click at [428, 52] on link "Manage Leads" at bounding box center [438, 49] width 73 height 19
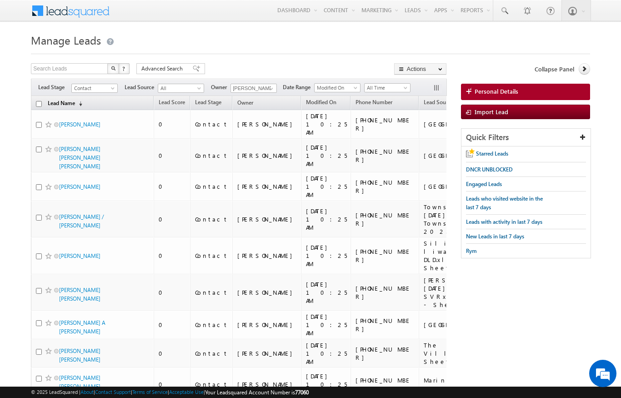
click at [44, 104] on link "Lead Name (sorted descending)" at bounding box center [65, 104] width 44 height 12
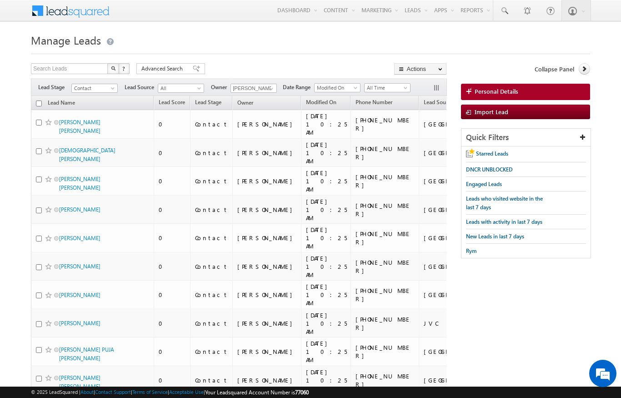
click at [37, 106] on input "checkbox" at bounding box center [39, 104] width 6 height 6
checkbox input "true"
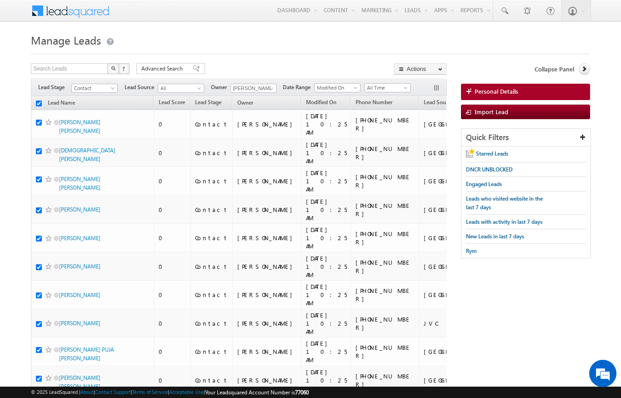
checkbox input "true"
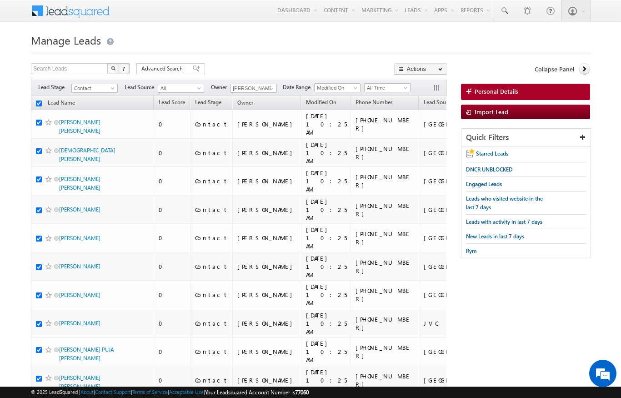
checkbox input "true"
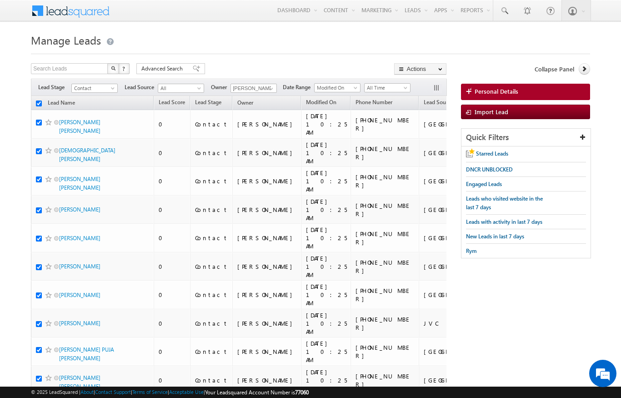
checkbox input "true"
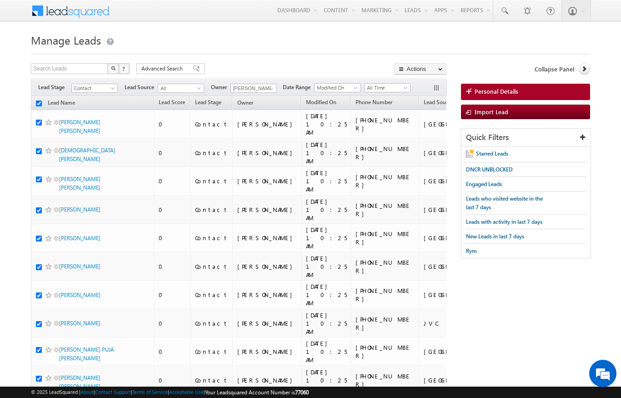
checkbox input "true"
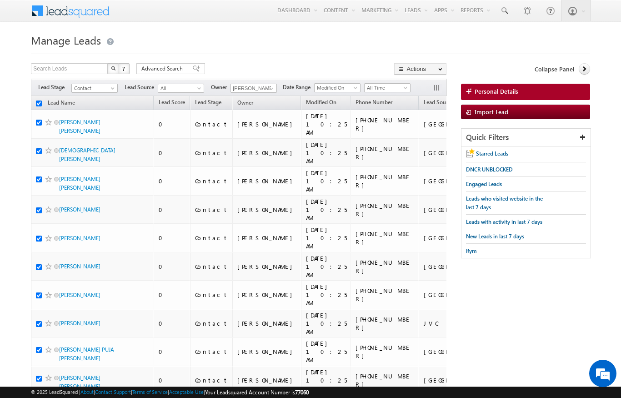
checkbox input "true"
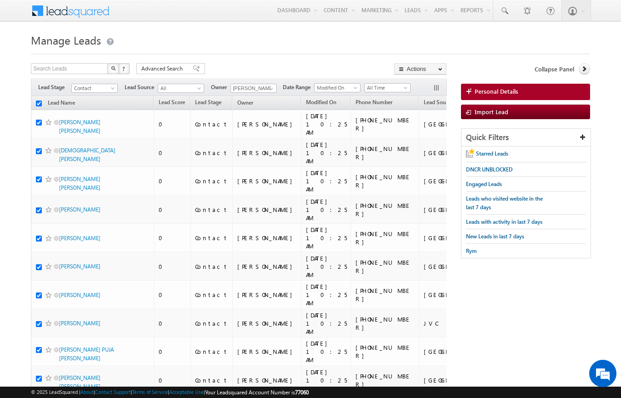
checkbox input "true"
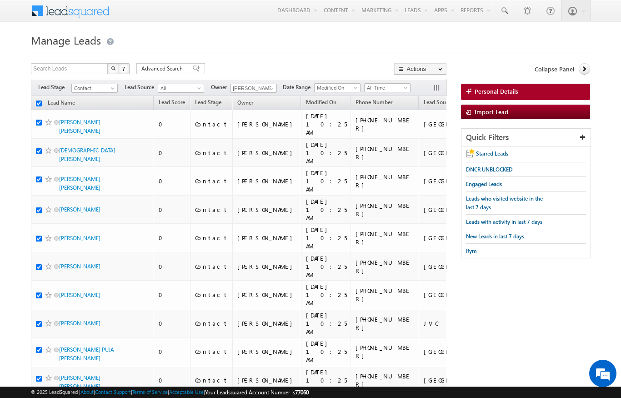
checkbox input "true"
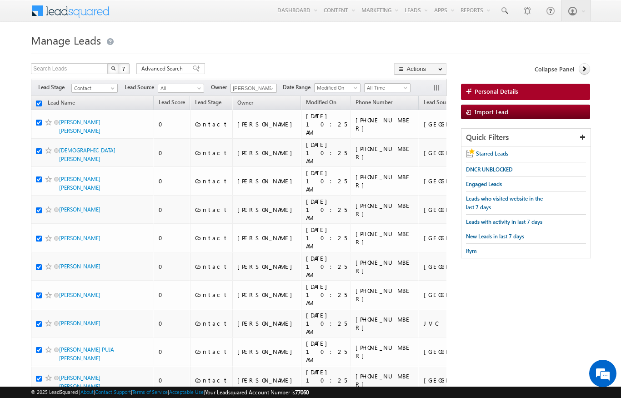
checkbox input "true"
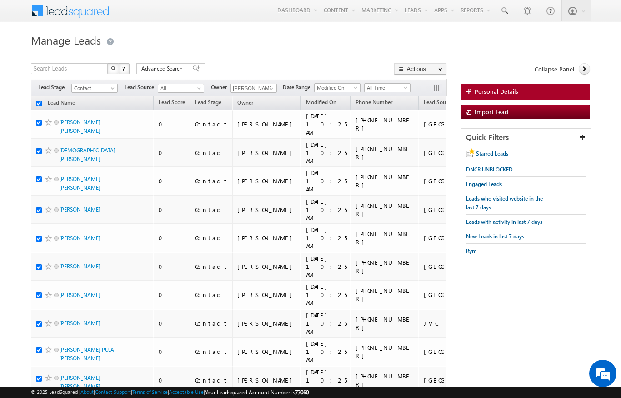
checkbox input "true"
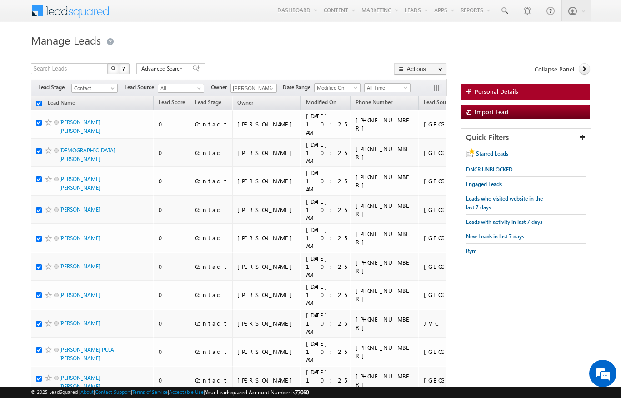
checkbox input "true"
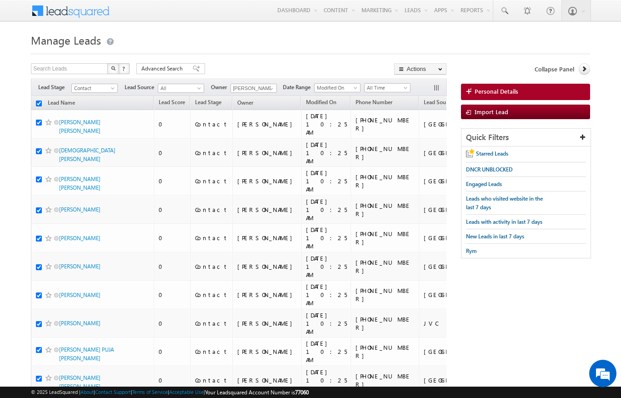
checkbox input "true"
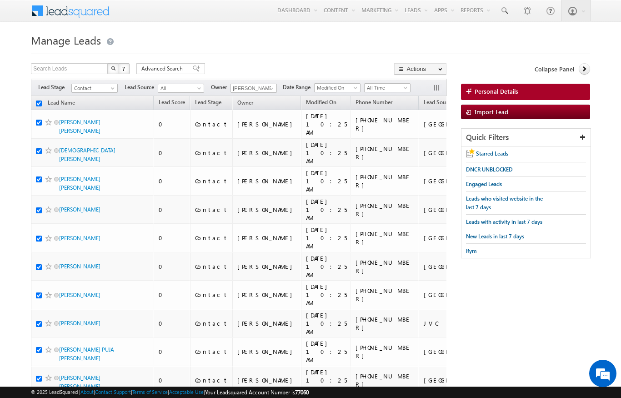
checkbox input "true"
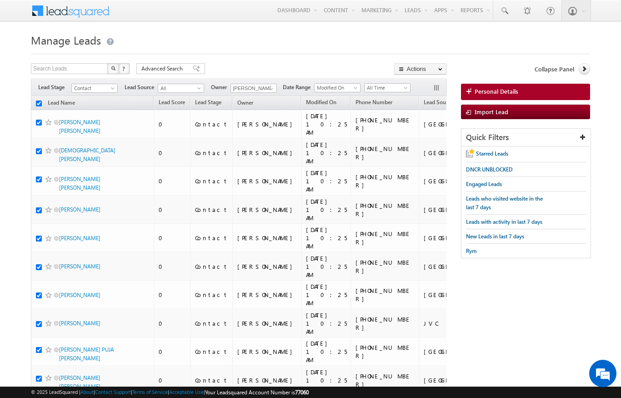
checkbox input "true"
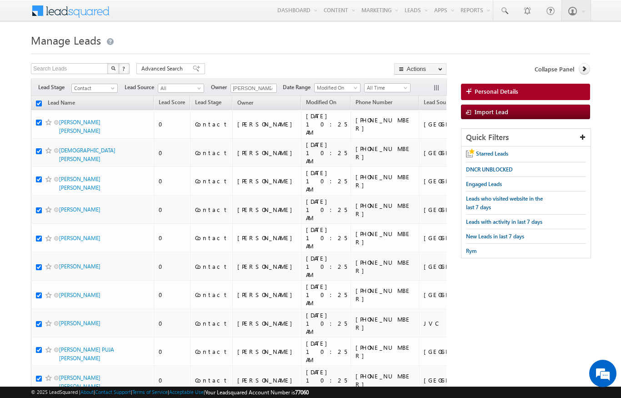
checkbox input "true"
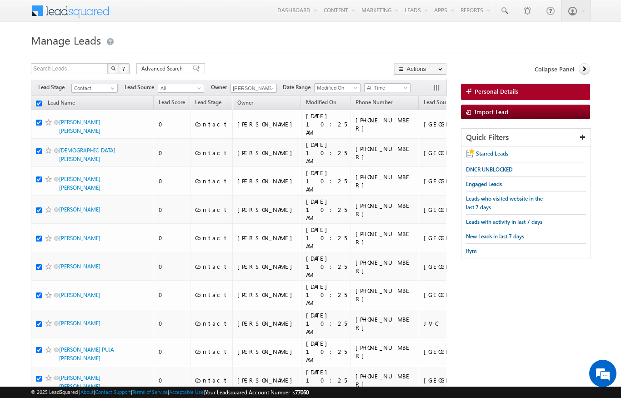
checkbox input "true"
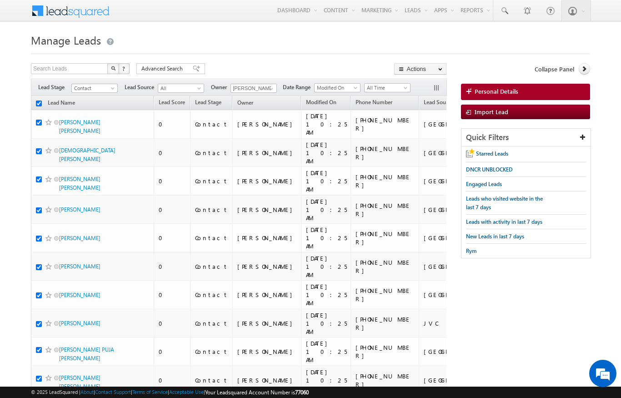
checkbox input "true"
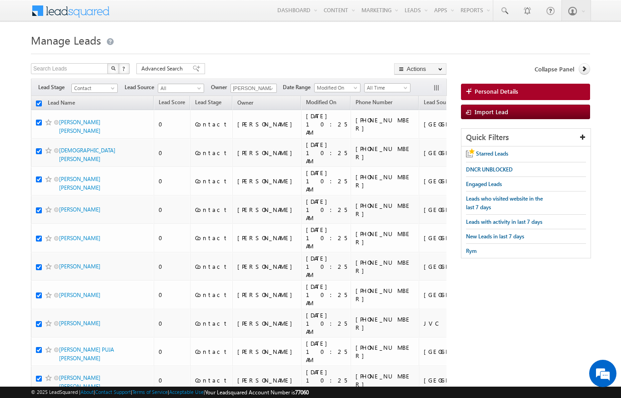
checkbox input "true"
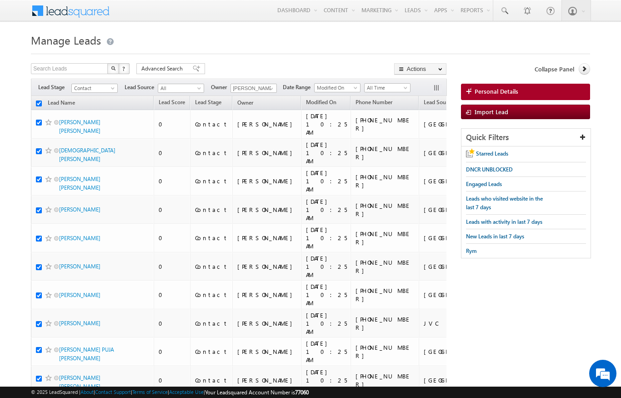
checkbox input "true"
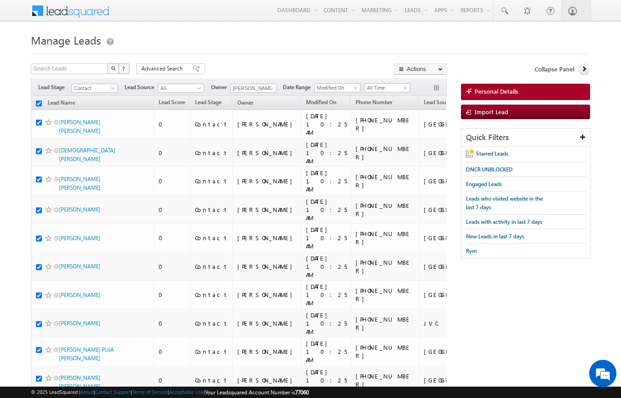
checkbox input "true"
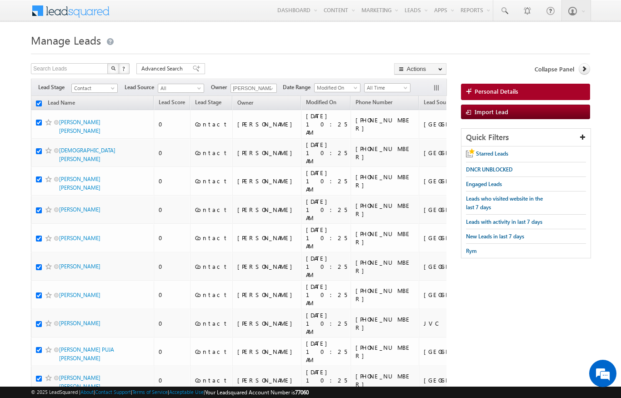
checkbox input "true"
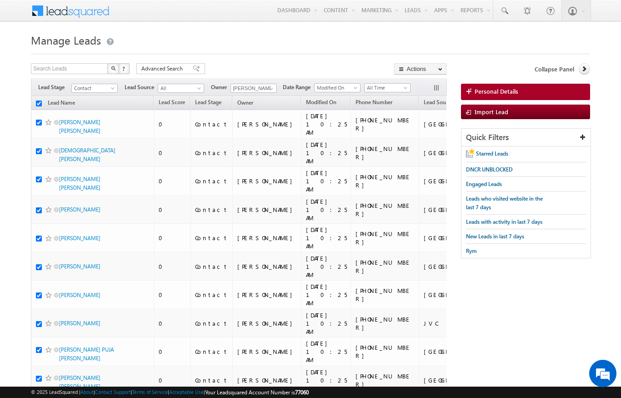
checkbox input "true"
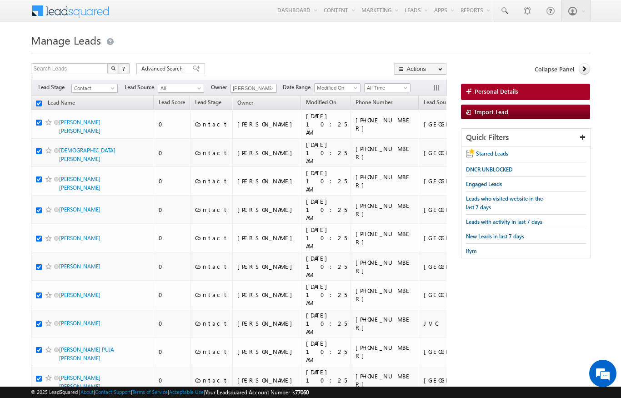
checkbox input "true"
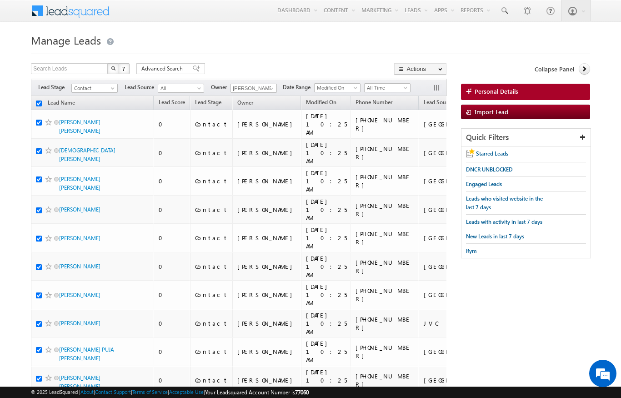
checkbox input "true"
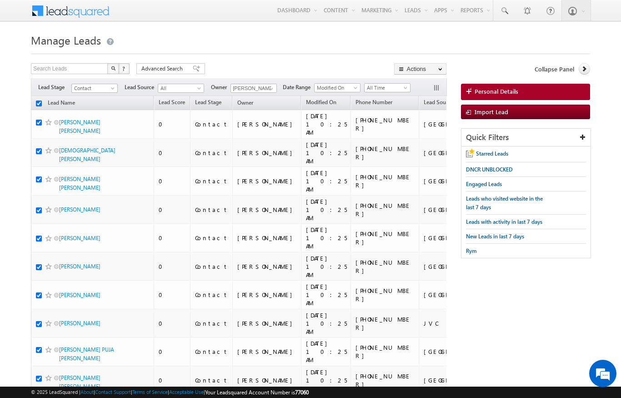
checkbox input "true"
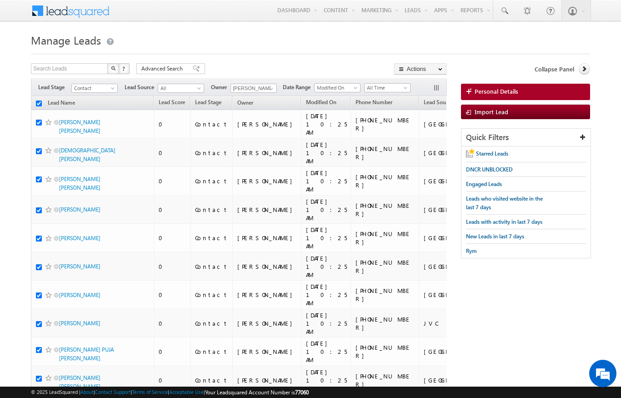
checkbox input "true"
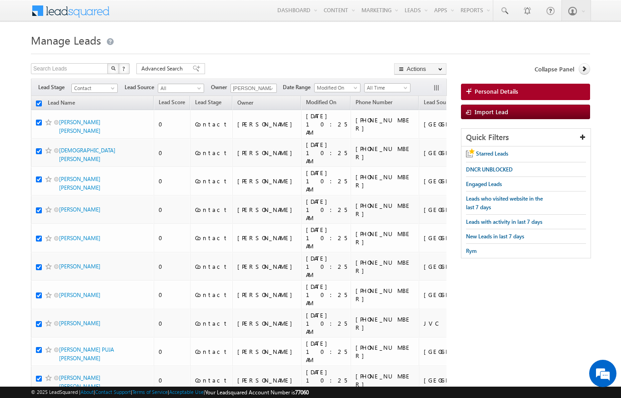
checkbox input "true"
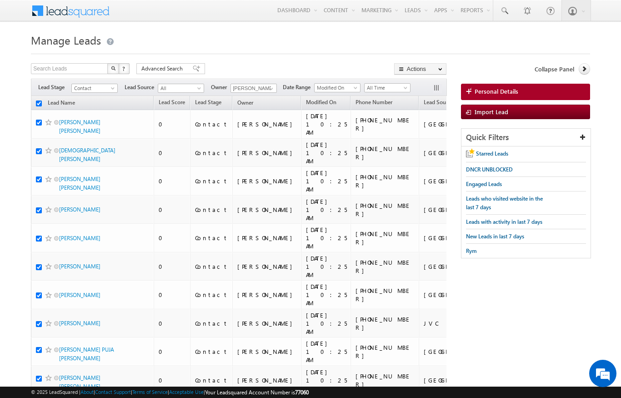
checkbox input "true"
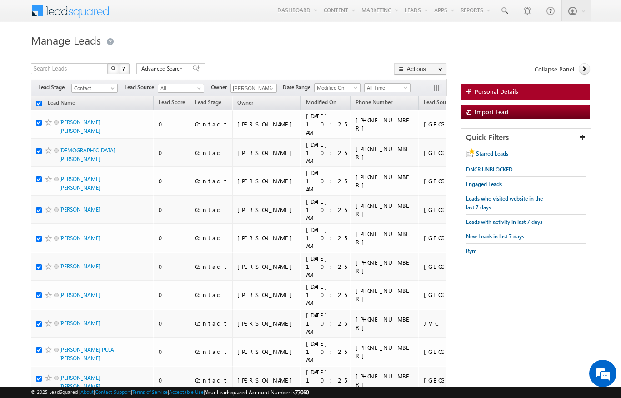
checkbox input "true"
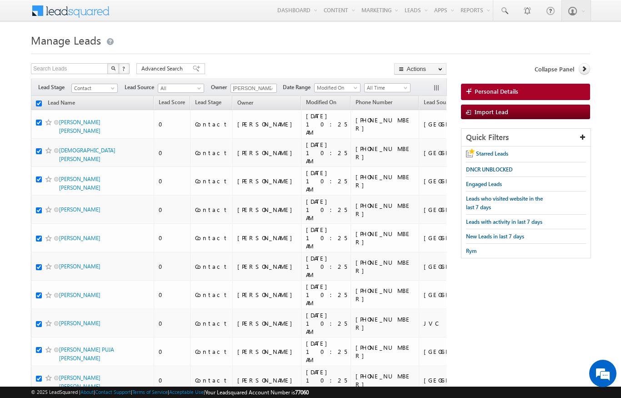
checkbox input "true"
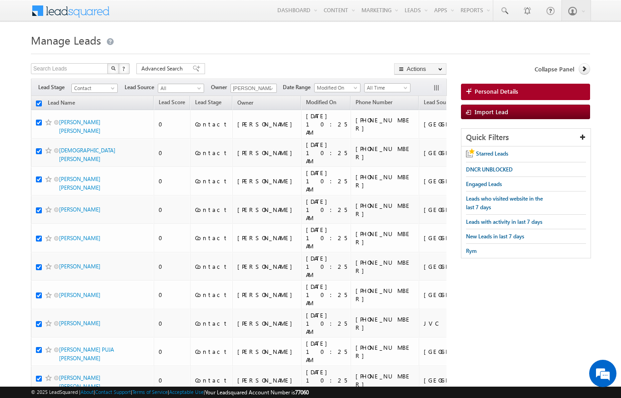
checkbox input "true"
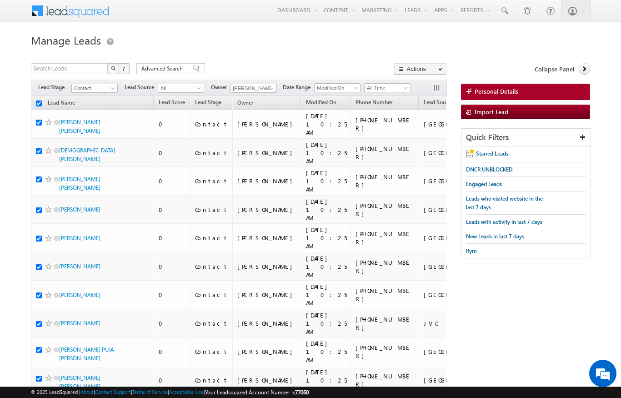
checkbox input "true"
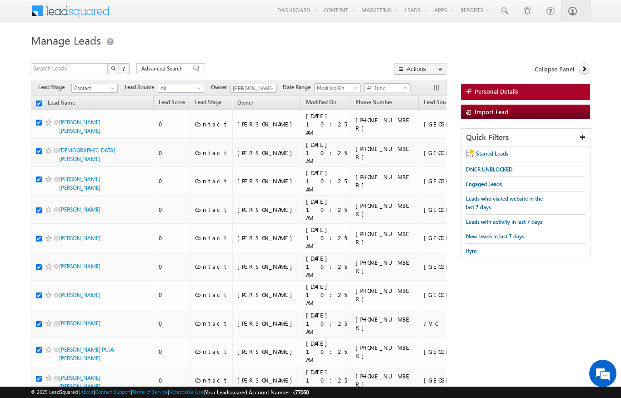
checkbox input "true"
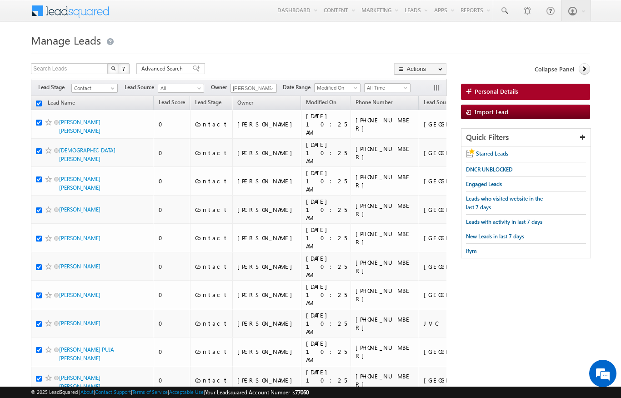
checkbox input "true"
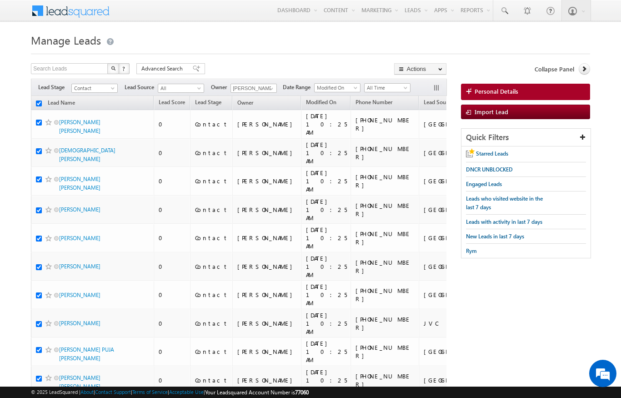
checkbox input "true"
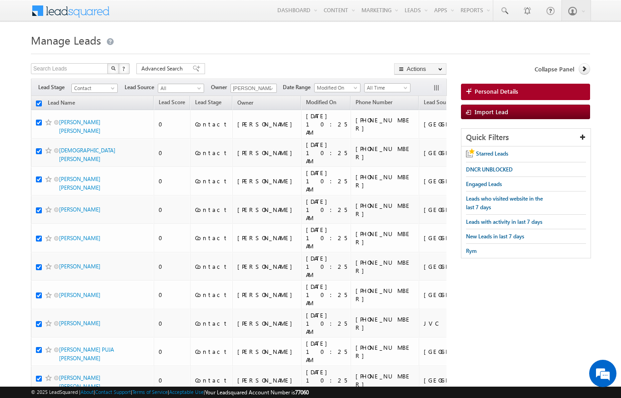
checkbox input "true"
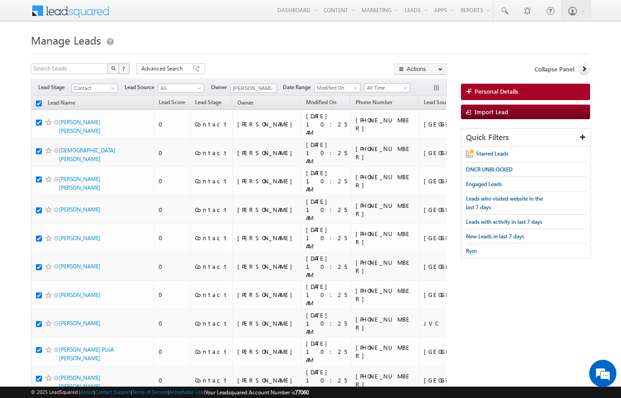
checkbox input "true"
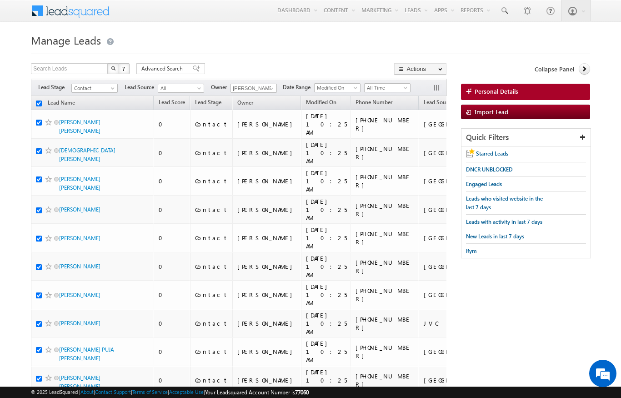
checkbox input "true"
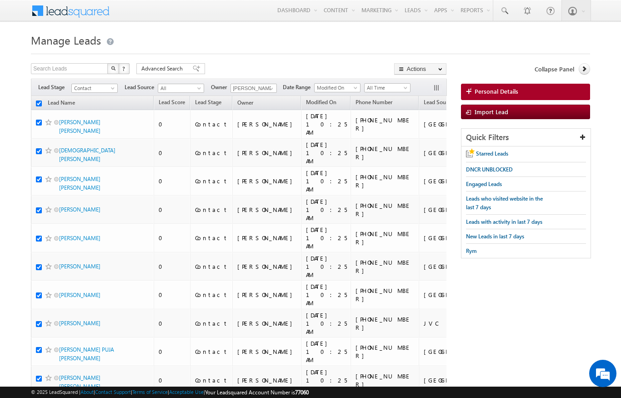
checkbox input "true"
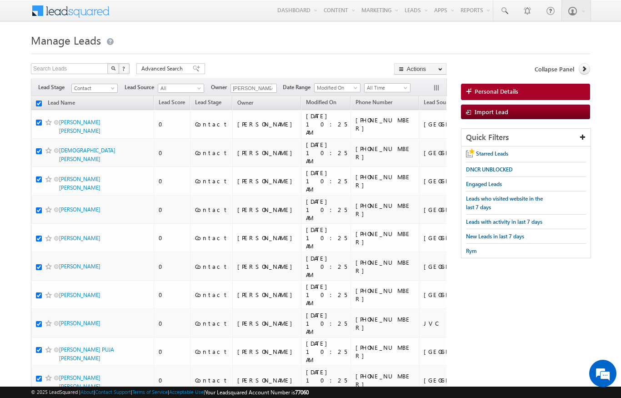
checkbox input "true"
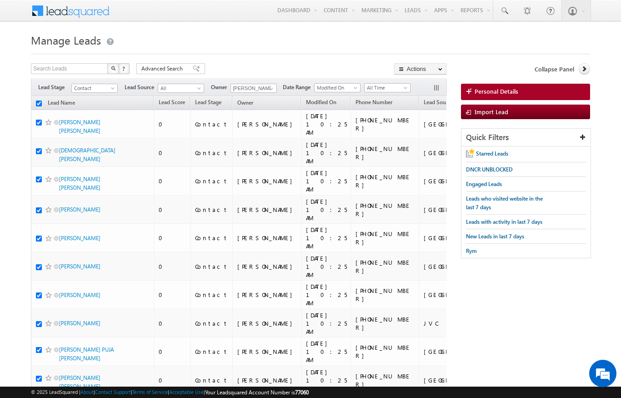
checkbox input "true"
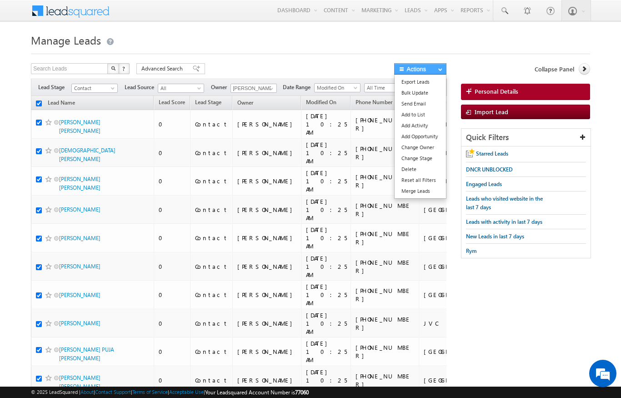
click at [426, 69] on button "Actions" at bounding box center [420, 68] width 52 height 11
click at [428, 145] on link "Change Owner" at bounding box center [420, 147] width 51 height 11
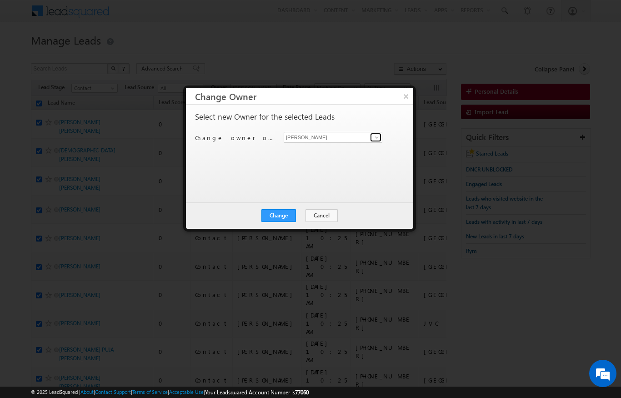
click at [371, 139] on link at bounding box center [375, 137] width 11 height 9
click at [347, 155] on span "[PERSON_NAME][EMAIL_ADDRESS][DOMAIN_NAME]" at bounding box center [329, 154] width 82 height 7
click at [284, 212] on button "Change" at bounding box center [279, 215] width 35 height 13
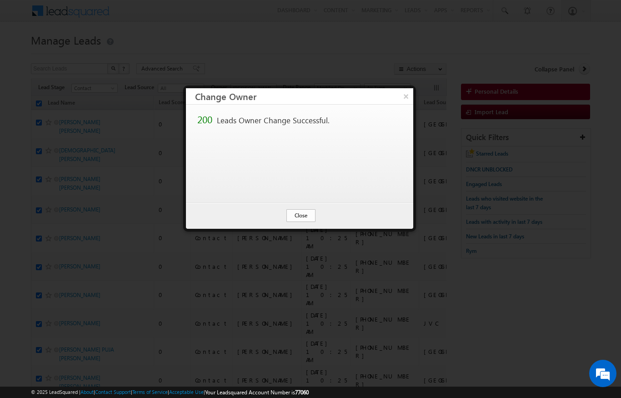
click at [307, 216] on button "Close" at bounding box center [301, 215] width 29 height 13
